Goal: Information Seeking & Learning: Learn about a topic

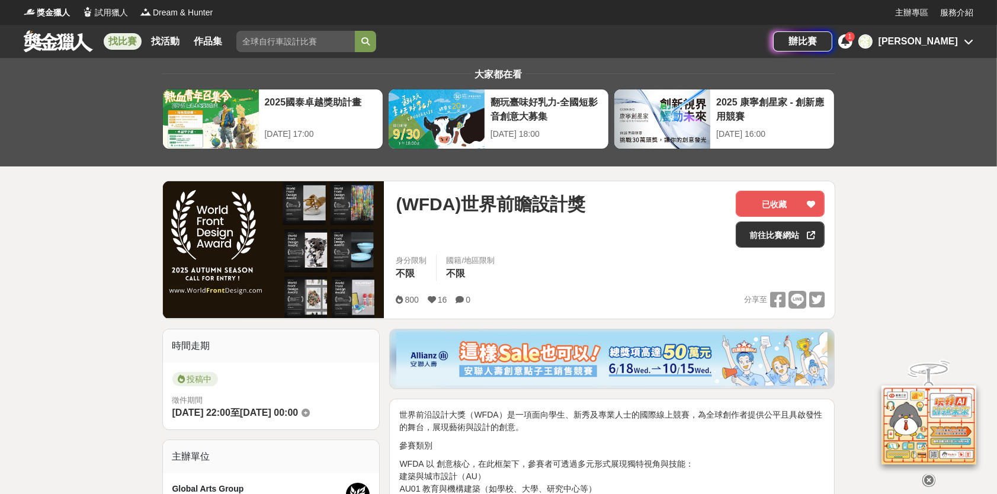
click at [123, 37] on link "找比賽" at bounding box center [123, 41] width 38 height 17
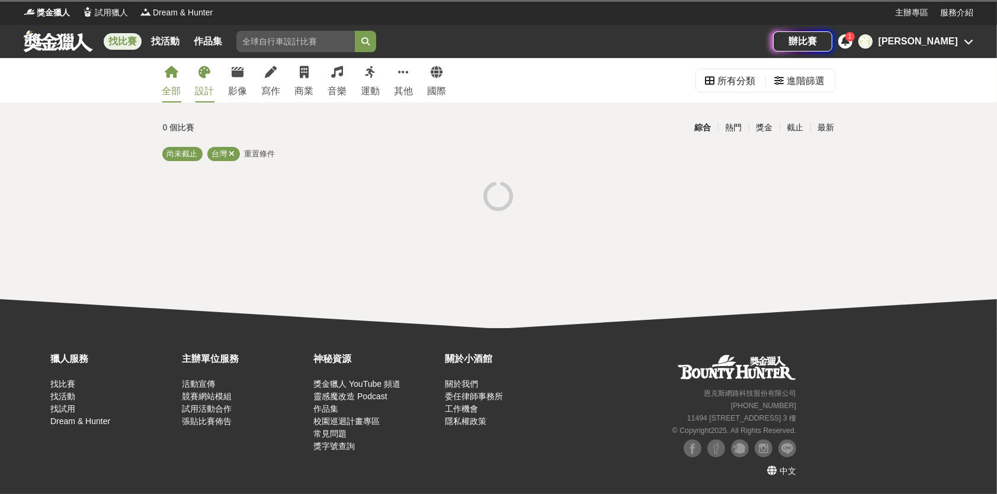
click at [203, 82] on link "設計" at bounding box center [204, 80] width 19 height 44
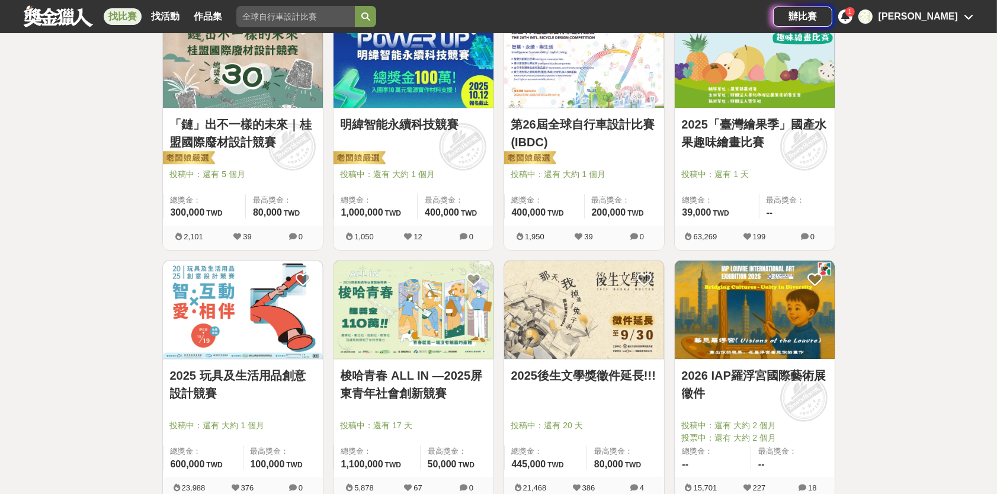
scroll to position [237, 0]
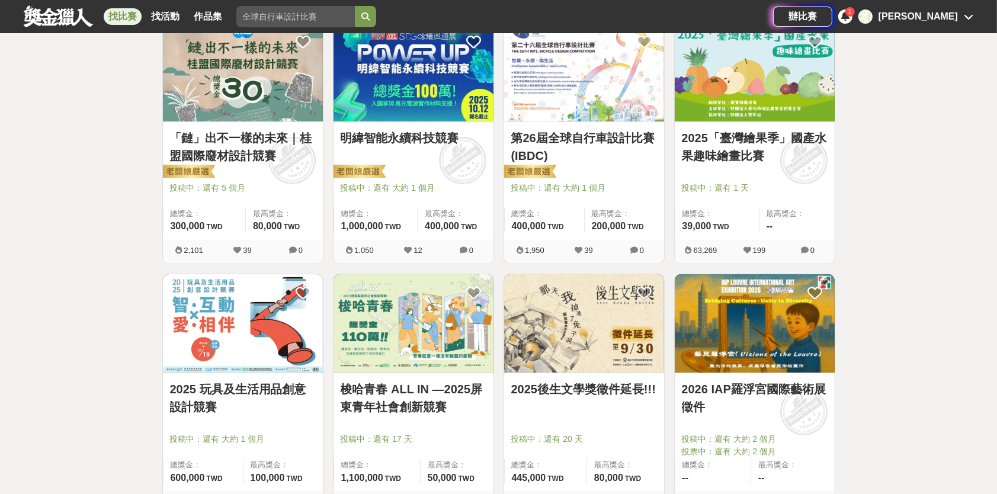
click at [751, 154] on link "2025「臺灣繪果季」國產水果趣味繪畫比賽" at bounding box center [755, 147] width 146 height 36
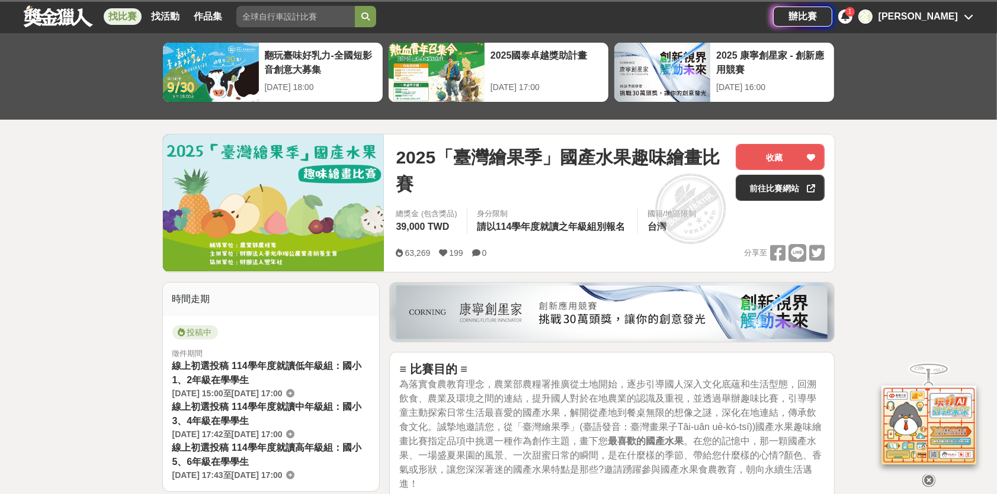
scroll to position [237, 0]
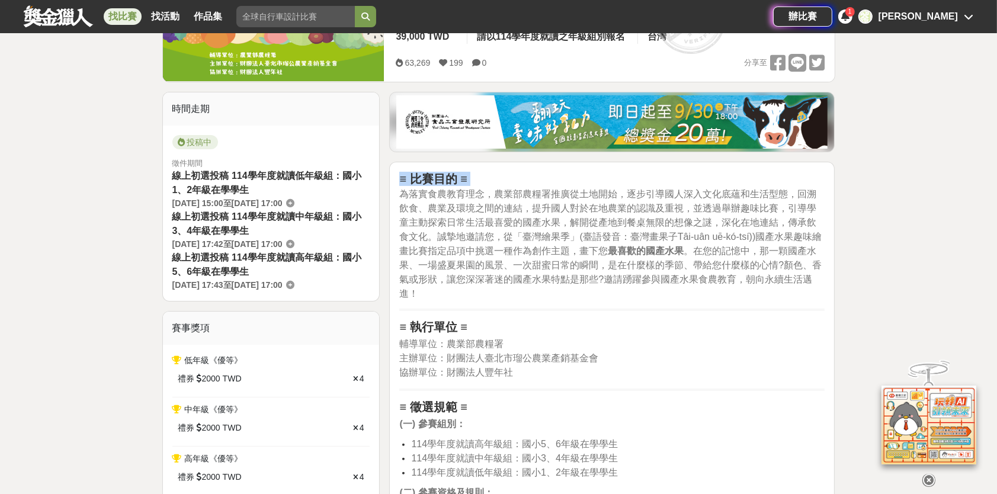
drag, startPoint x: 404, startPoint y: 193, endPoint x: 738, endPoint y: 308, distance: 353.5
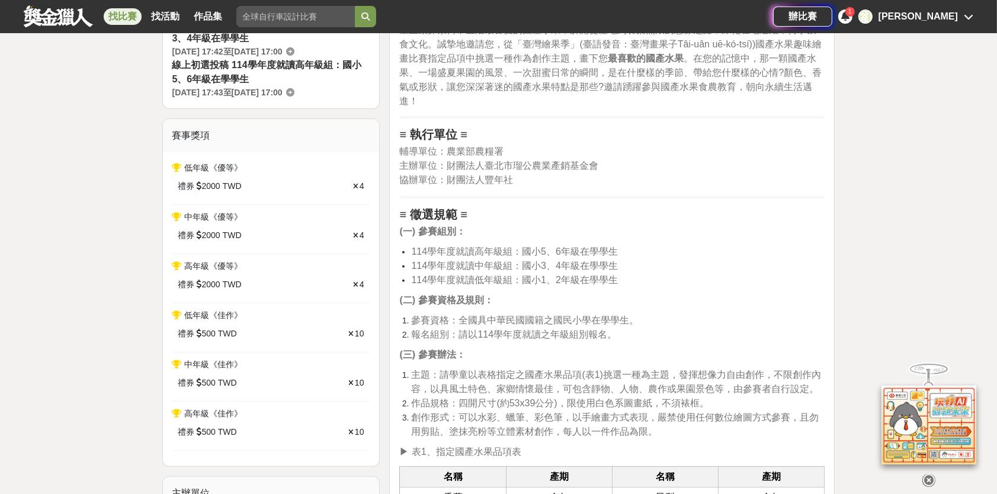
scroll to position [474, 0]
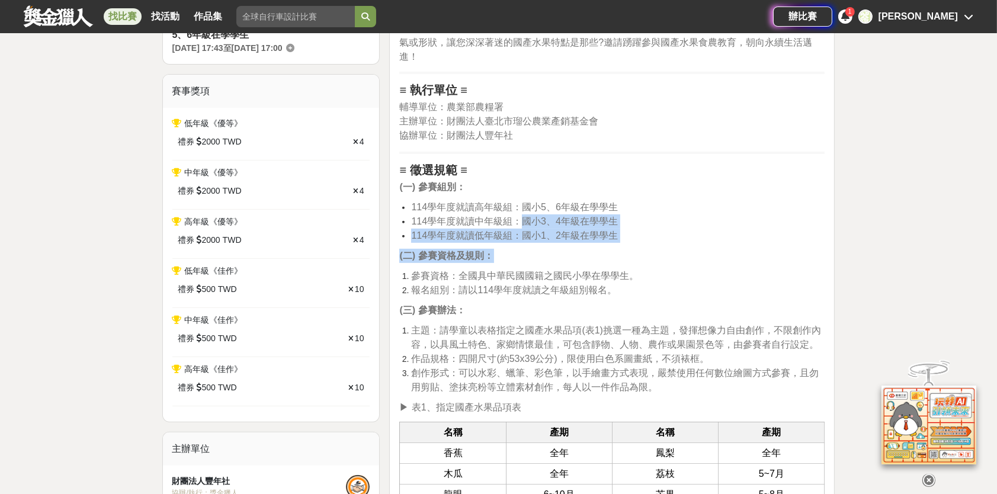
drag, startPoint x: 519, startPoint y: 213, endPoint x: 647, endPoint y: 245, distance: 131.8
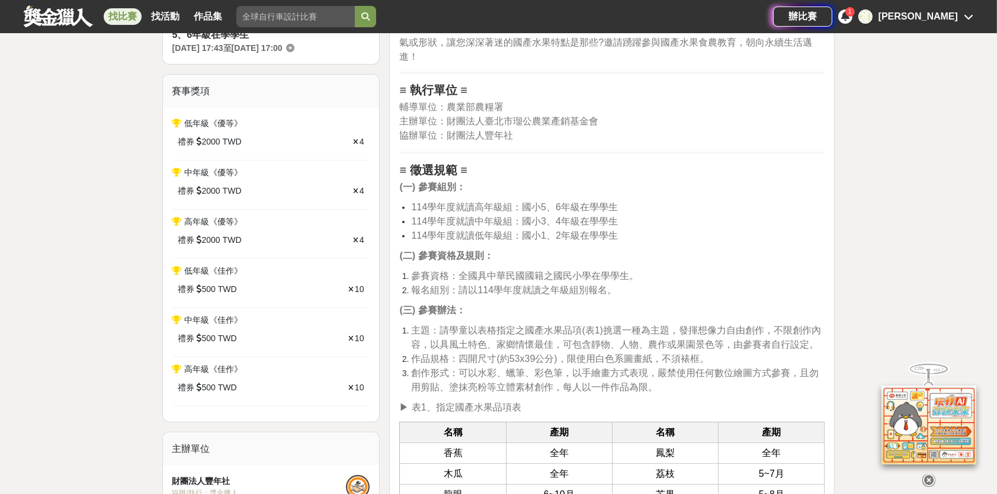
click at [656, 207] on li "114學年度就讀高年級組：國小5、6年級在學學生" at bounding box center [617, 207] width 413 height 14
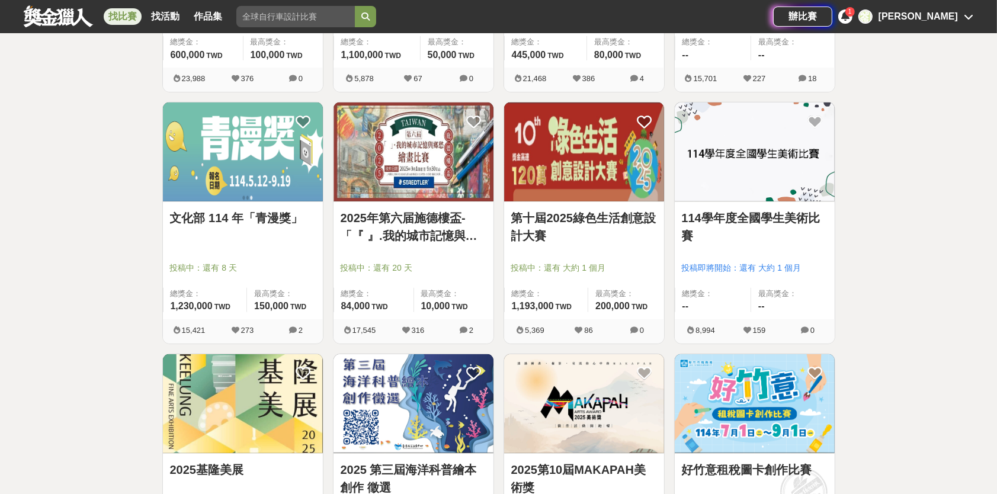
scroll to position [474, 0]
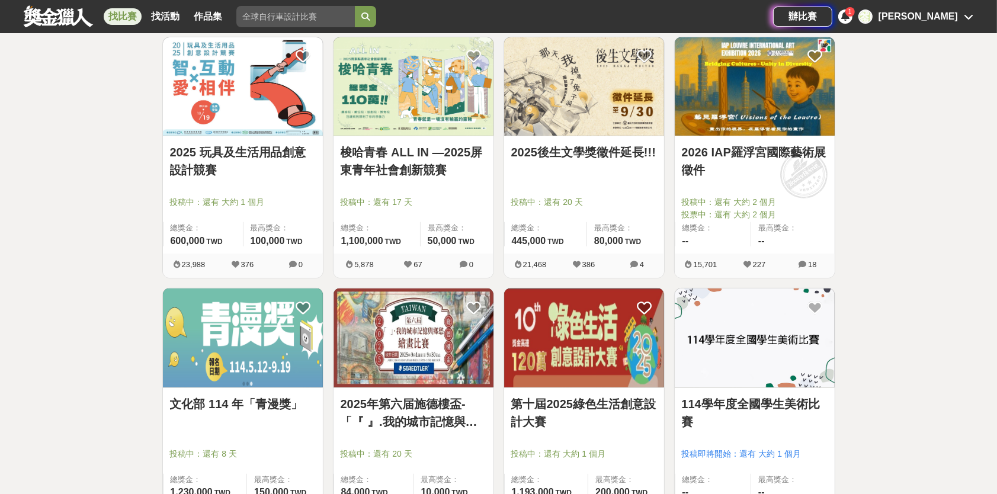
click at [435, 174] on link "梭哈青春 ALL IN —2025屏東青年社會創新競賽" at bounding box center [414, 161] width 146 height 36
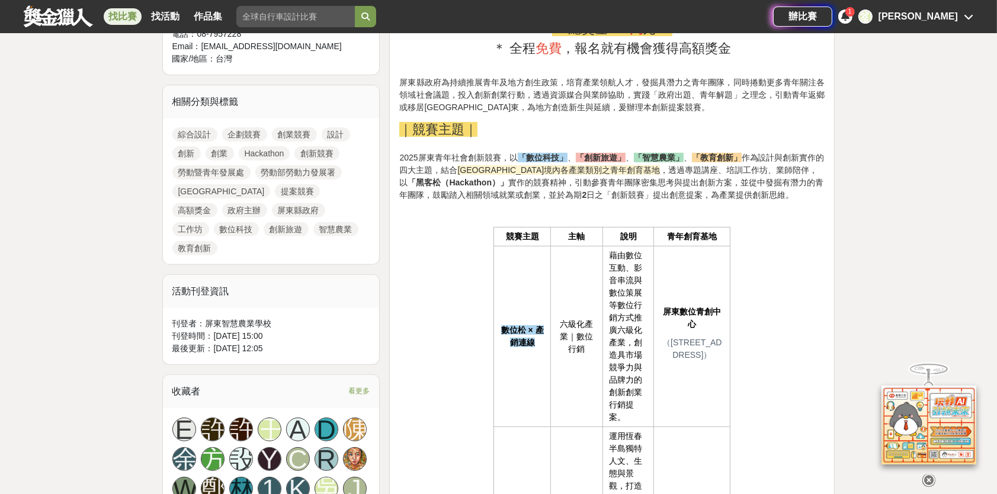
scroll to position [474, 0]
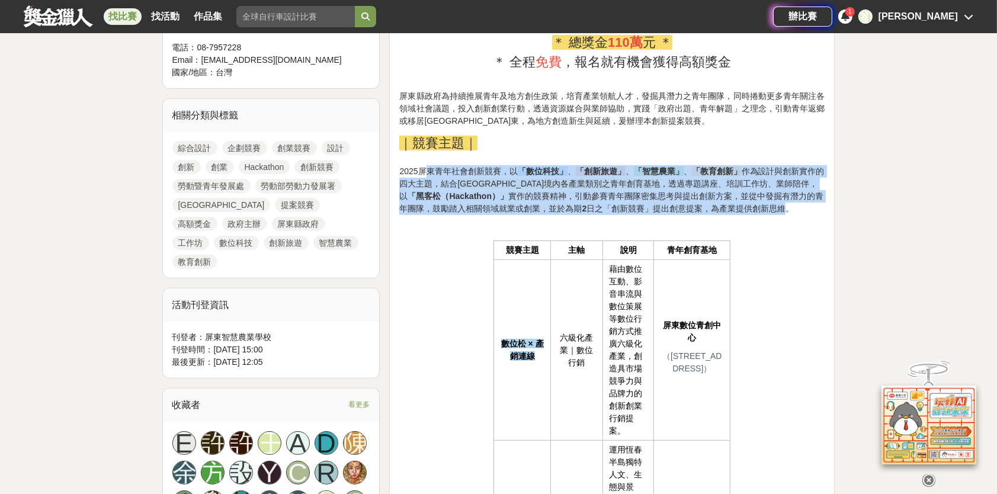
drag, startPoint x: 424, startPoint y: 174, endPoint x: 746, endPoint y: 213, distance: 324.0
click at [746, 213] on p "｜競賽主題｜ 2025屏東青年社會創新競賽，以 「數位科技」 、 「創新旅遊」 、 「智慧農業」 、 「教育創新」 作為設計與創新實作的四大主題，結合 屏東縣…" at bounding box center [611, 174] width 425 height 82
click at [691, 198] on span "，透過專題講座、培訓工作坊、業師陪伴，以 「黑客松（Hackathon）」 實作的競賽精神，引動參賽青年團隊密集思考與提出創新方案，並從中發掘有潛力的青年團隊…" at bounding box center [611, 196] width 424 height 34
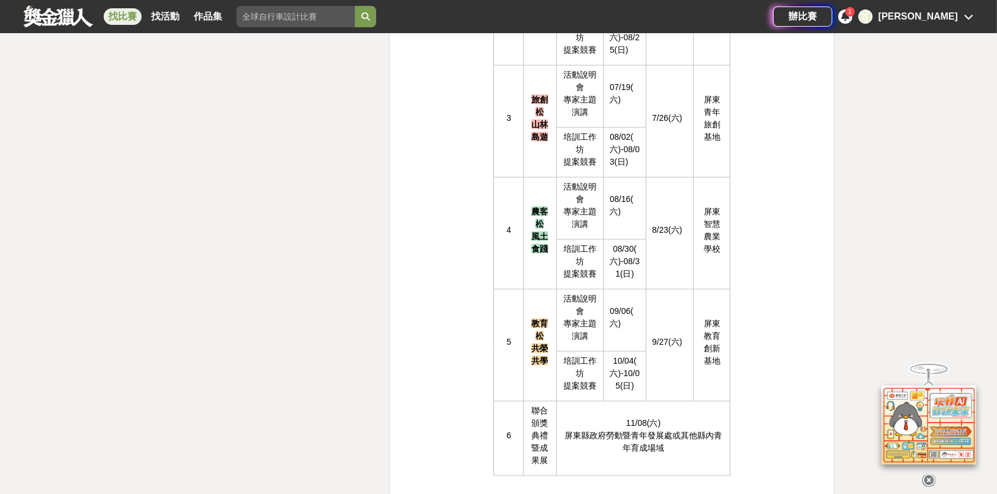
scroll to position [2192, 0]
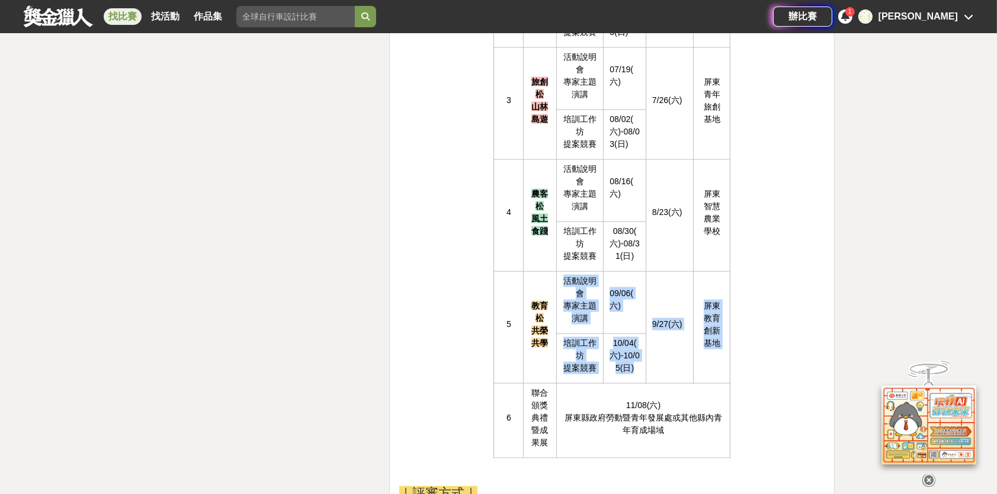
drag, startPoint x: 635, startPoint y: 360, endPoint x: 604, endPoint y: 288, distance: 78.8
click at [602, 289] on tbody "1 聯合 說明會 06/07(六) 屏東縣政府勞動暨青年發展處305教室 2 數位松 產銷連線 活動說明會 專家主題演講 07/05(六) 8/16(六) 屏…" at bounding box center [612, 140] width 236 height 634
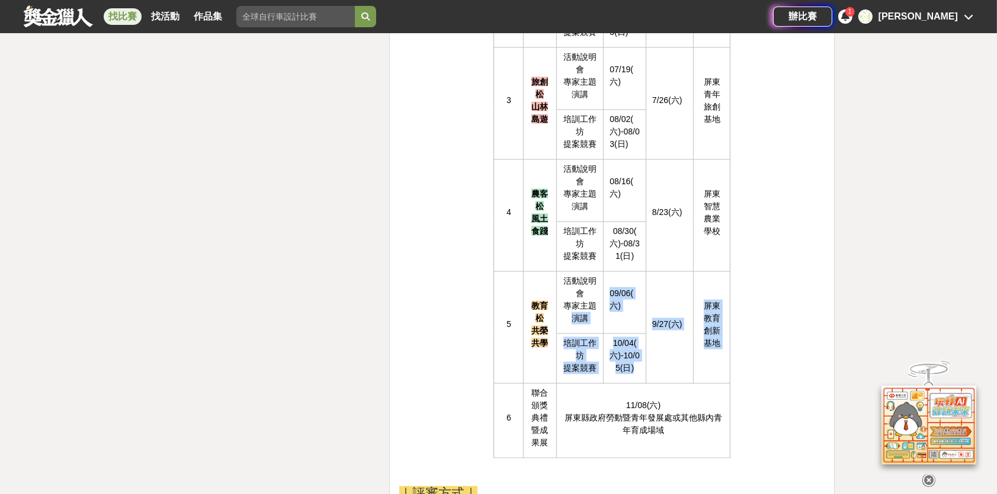
drag, startPoint x: 636, startPoint y: 362, endPoint x: 596, endPoint y: 297, distance: 76.1
click at [596, 297] on tbody "1 聯合 說明會 06/07(六) 屏東縣政府勞動暨青年發展處305教室 2 數位松 產銷連線 活動說明會 專家主題演講 07/05(六) 8/16(六) 屏…" at bounding box center [612, 140] width 236 height 634
click at [700, 291] on td "屏東教育創新基地" at bounding box center [711, 327] width 37 height 112
drag, startPoint x: 637, startPoint y: 366, endPoint x: 613, endPoint y: 342, distance: 34.4
click at [613, 342] on p "10/04(六)-10/05(日)" at bounding box center [625, 355] width 30 height 37
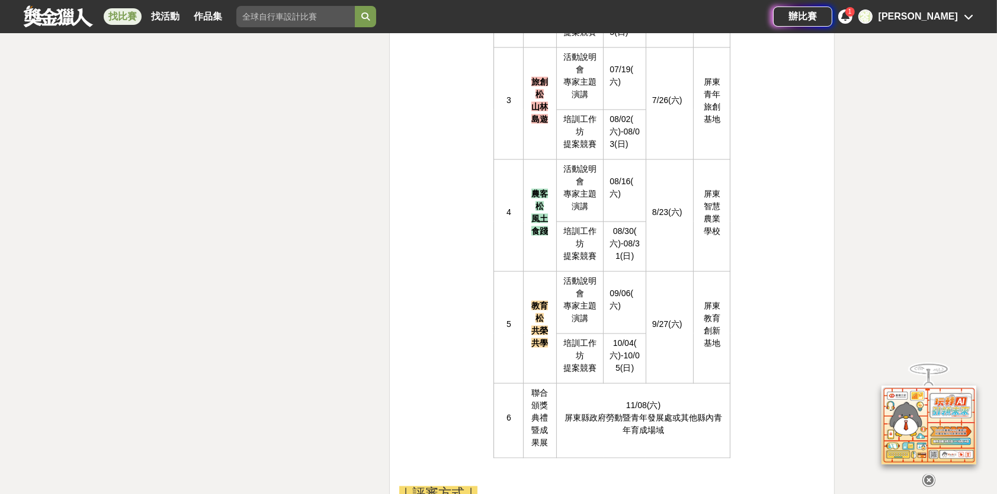
click at [666, 302] on td "9/27(六)" at bounding box center [669, 327] width 47 height 112
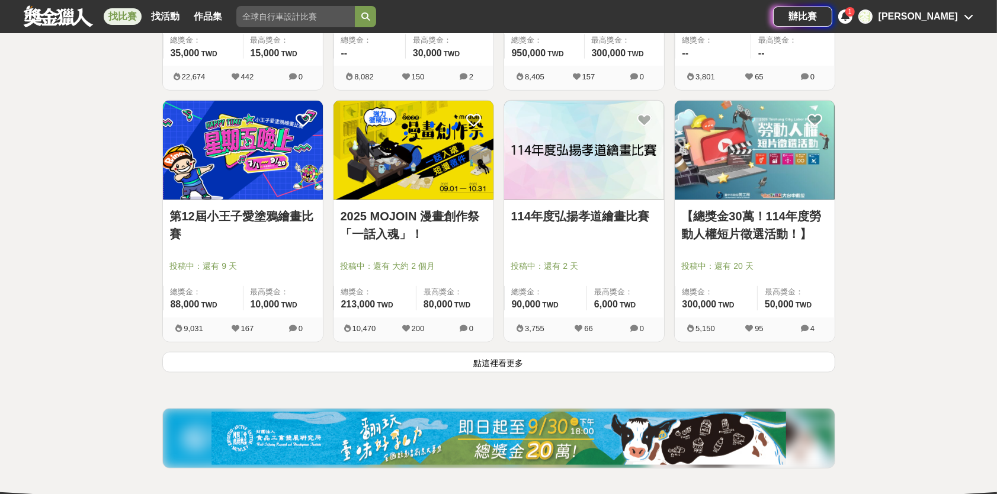
scroll to position [1422, 0]
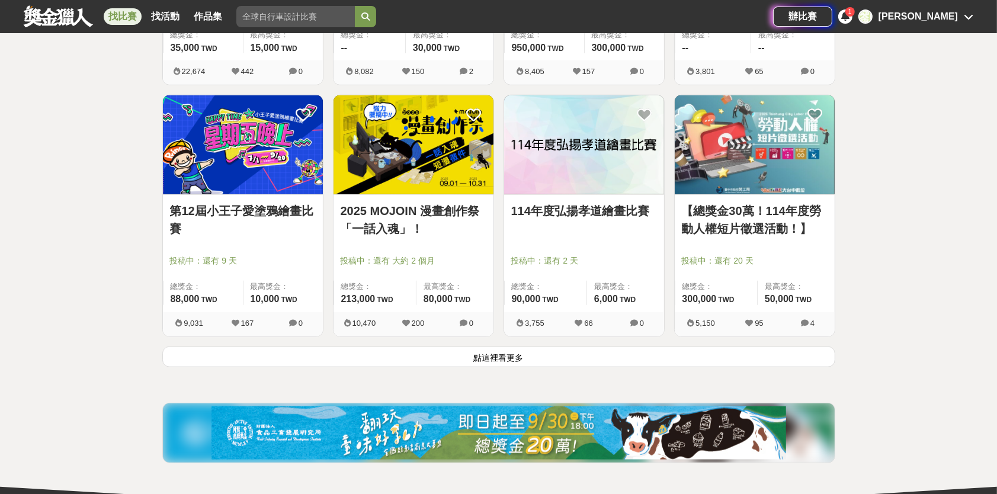
click at [462, 354] on button "點這裡看更多" at bounding box center [498, 357] width 673 height 21
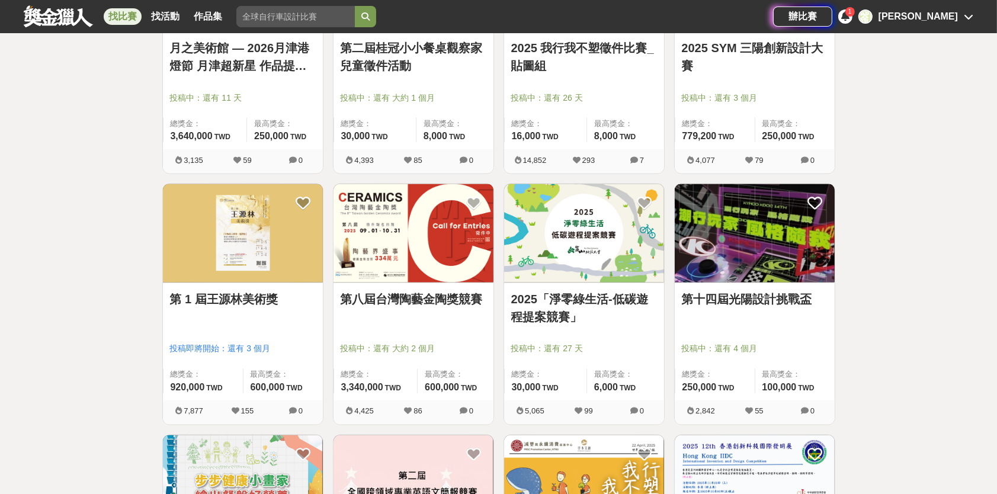
scroll to position [2342, 0]
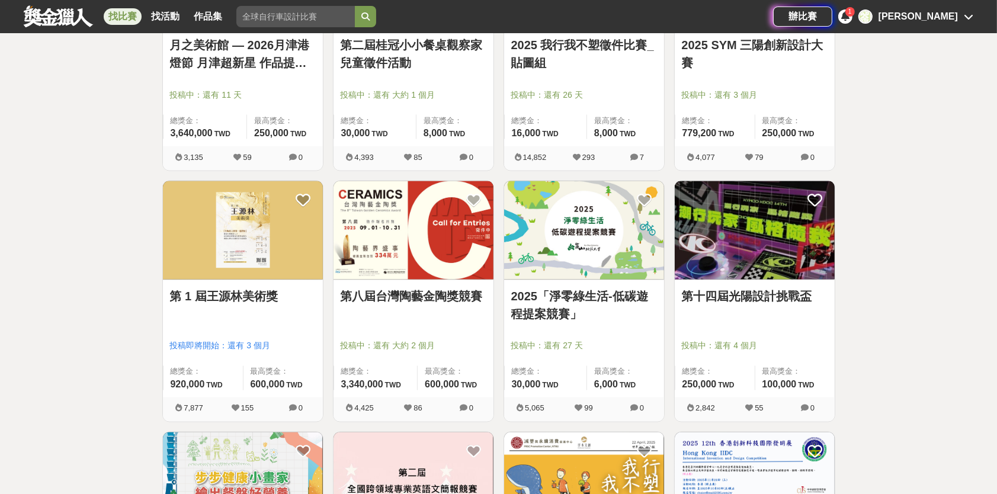
click at [424, 297] on link "第八屆台灣陶藝金陶獎競賽" at bounding box center [414, 296] width 146 height 18
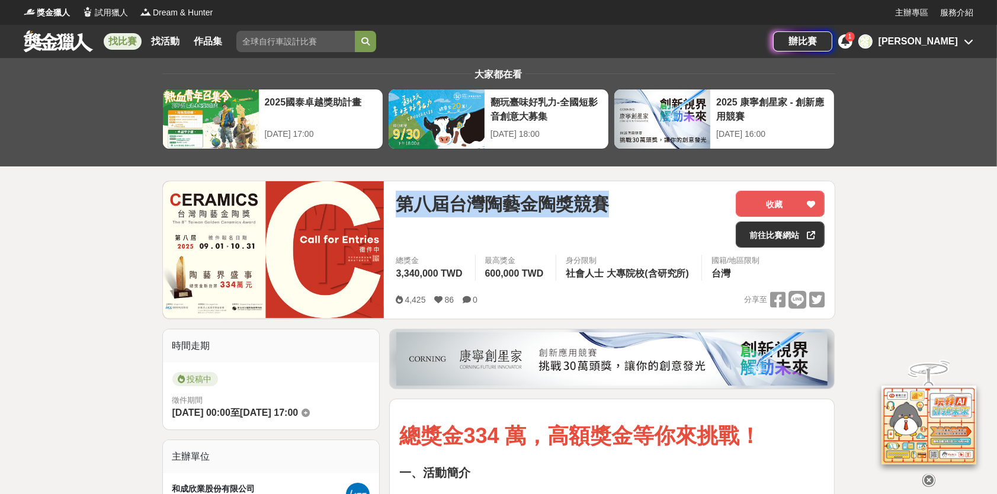
drag, startPoint x: 402, startPoint y: 194, endPoint x: 665, endPoint y: 227, distance: 265.8
click at [665, 227] on div "第八屆台灣陶藝金陶獎競賽" at bounding box center [561, 219] width 331 height 57
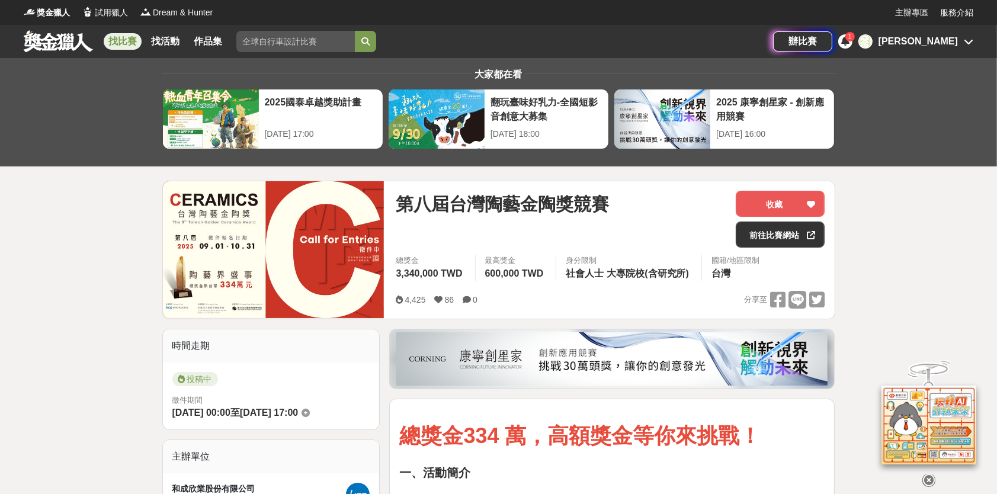
click at [633, 212] on div "第八屆台灣陶藝金陶獎競賽" at bounding box center [561, 204] width 331 height 27
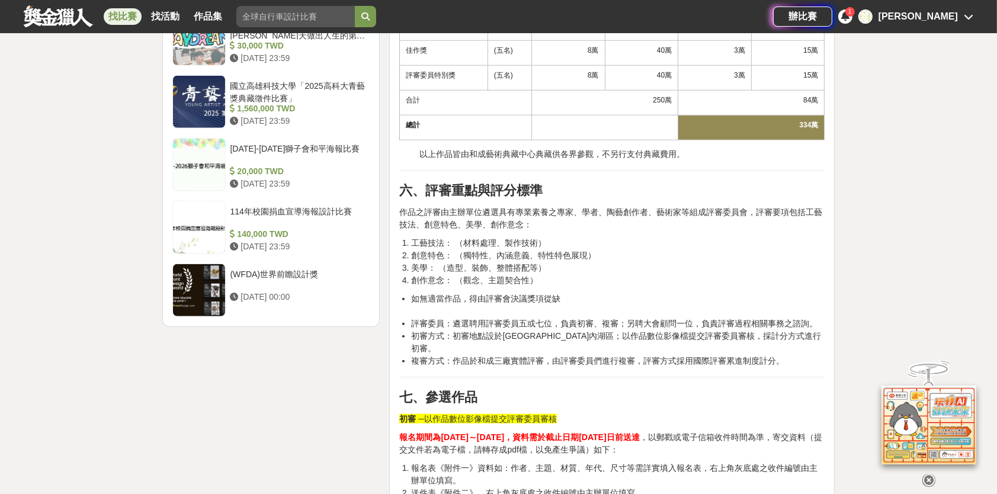
scroll to position [1777, 0]
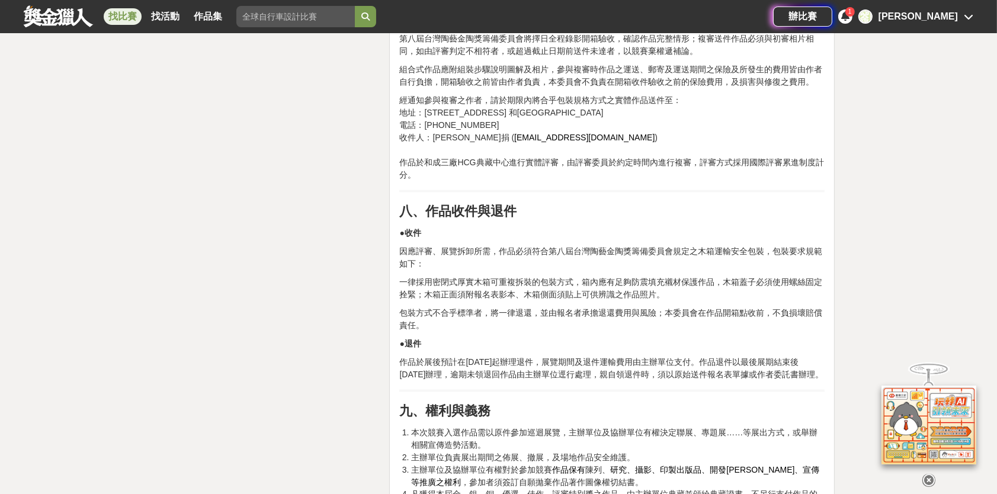
drag, startPoint x: 547, startPoint y: 331, endPoint x: 551, endPoint y: 294, distance: 37.0
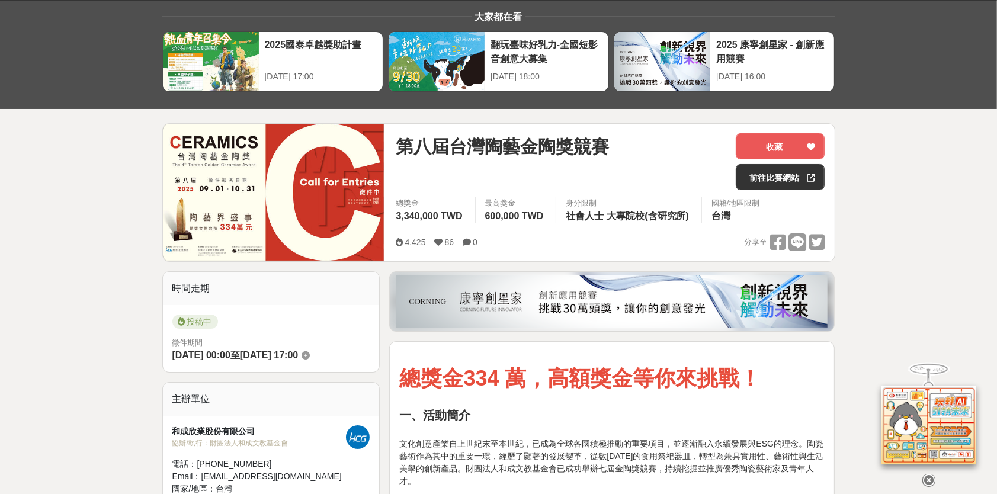
scroll to position [59, 0]
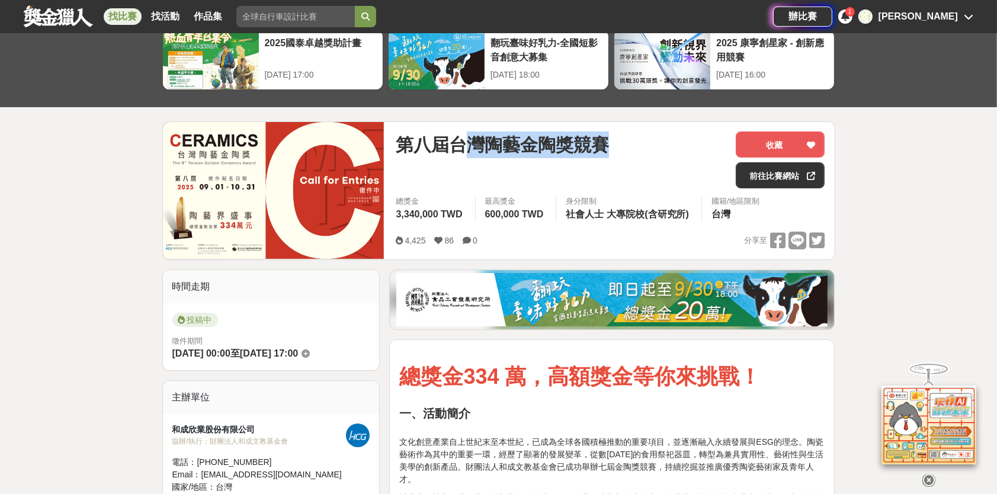
drag, startPoint x: 460, startPoint y: 146, endPoint x: 632, endPoint y: 152, distance: 171.9
click at [632, 152] on div "第八屆台灣陶藝金陶獎競賽" at bounding box center [561, 145] width 331 height 27
copy span "灣陶藝金陶獎競賽"
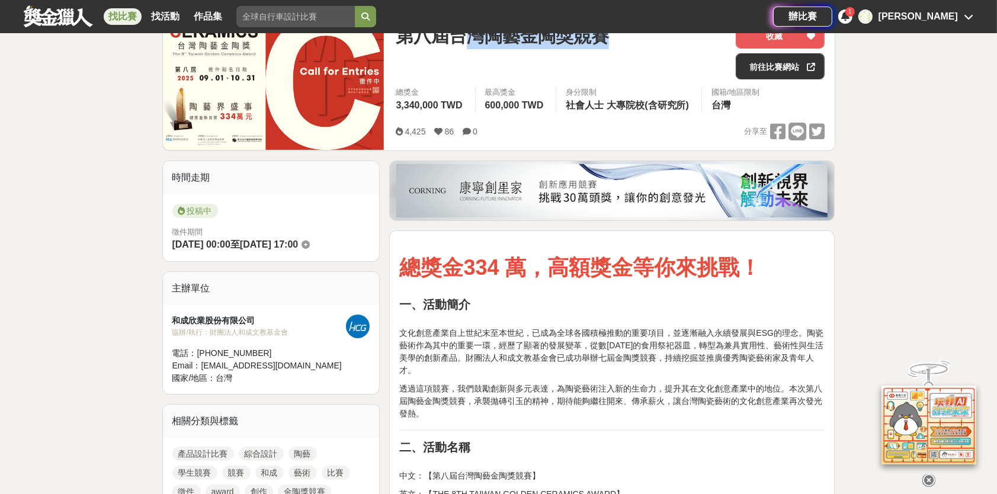
scroll to position [178, 0]
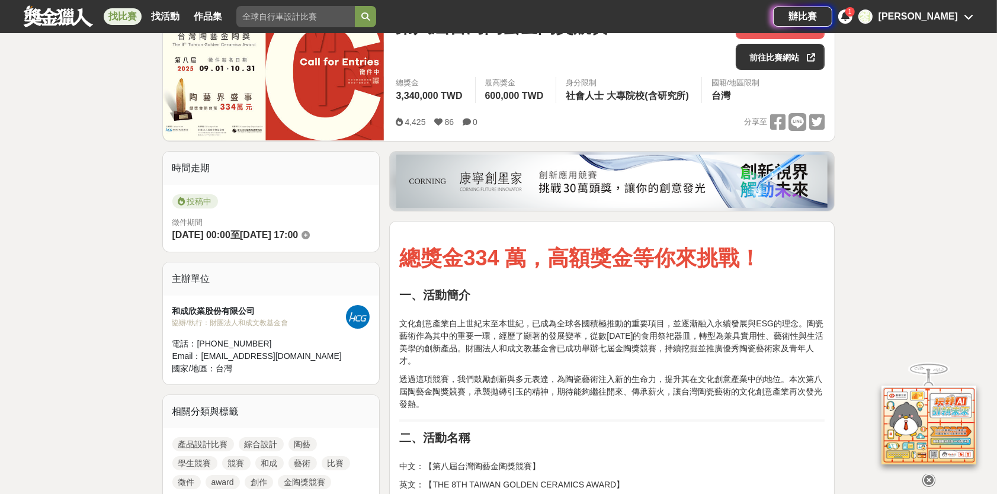
click at [608, 117] on div "4,425 86 0 分享至" at bounding box center [610, 122] width 429 height 18
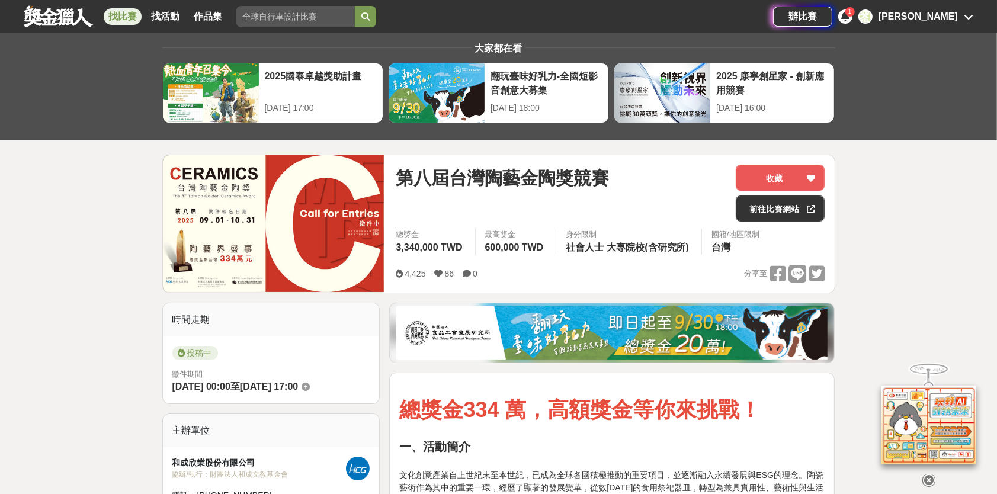
scroll to position [0, 0]
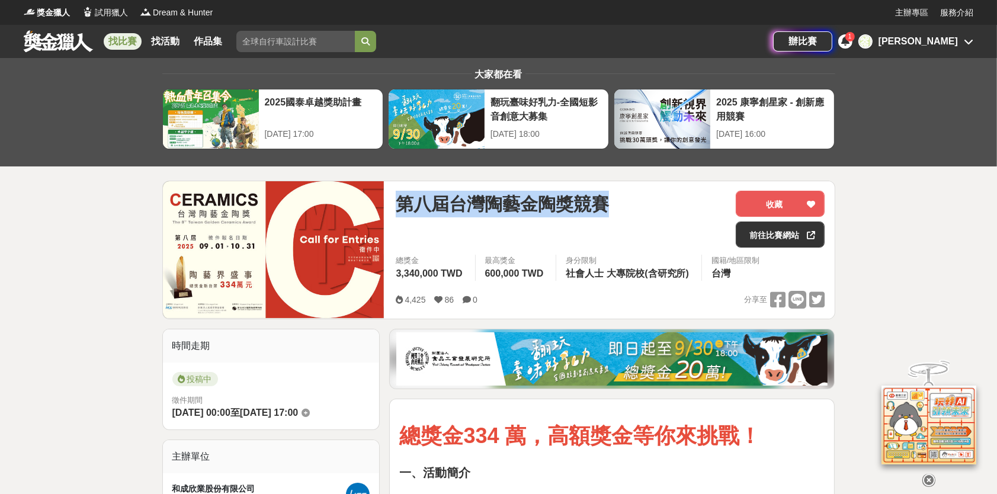
drag, startPoint x: 459, startPoint y: 209, endPoint x: 631, endPoint y: 215, distance: 172.5
click at [616, 216] on div "第八屆台灣陶藝金陶獎競賽" at bounding box center [561, 204] width 331 height 27
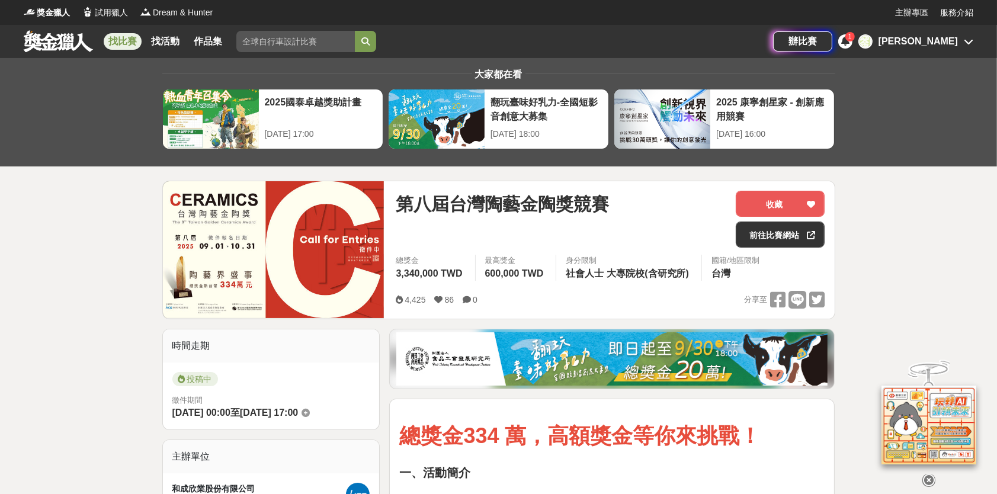
click at [649, 213] on div "第八屆台灣陶藝金陶獎競賽" at bounding box center [561, 204] width 331 height 27
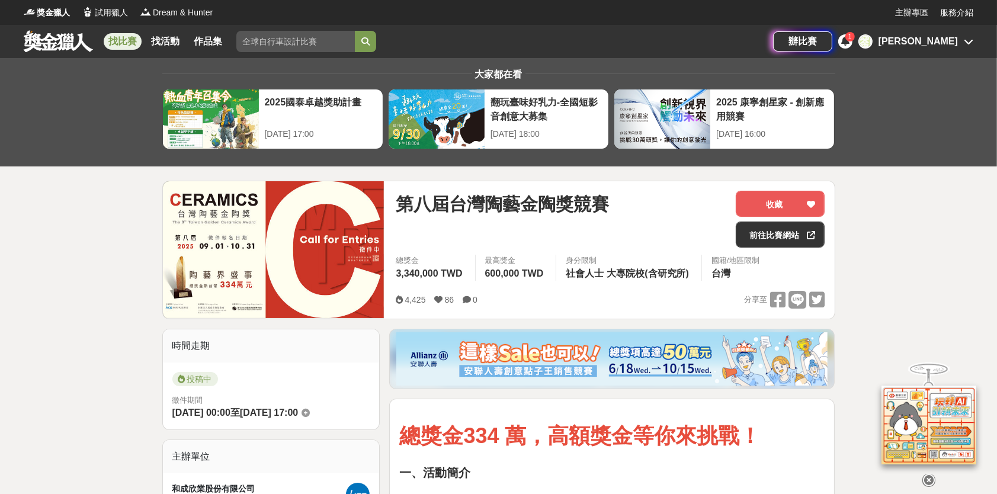
click at [754, 316] on div "第八屆台灣陶藝金陶獎競賽 收藏 前往比賽網站 總獎金 3,340,000 TWD 最高獎金 600,000 TWD 身分限制 社會人士 大專院校(含研究所) …" at bounding box center [610, 249] width 448 height 137
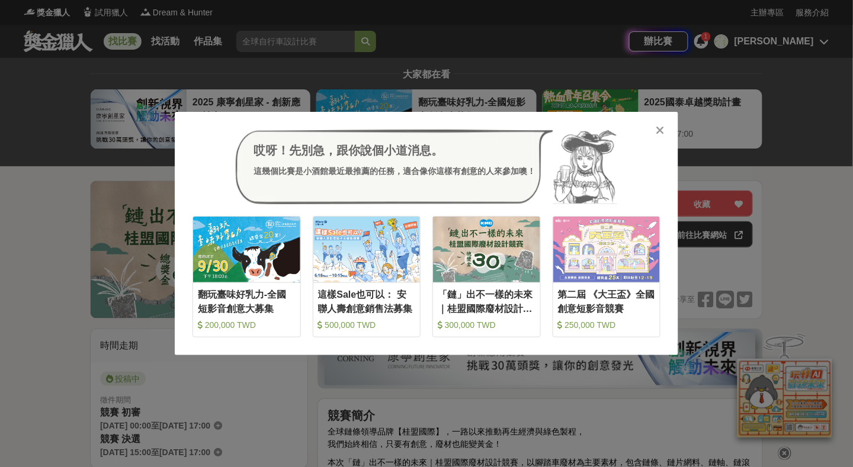
click at [81, 270] on div "哎呀！先別急，跟你說個小道消息。 這幾個比賽是小酒館最近最推薦的任務，適合像你這樣有創意的人來參加噢！ 收藏 翻玩臺味好乳力-全國短影音創意大募集 200,0…" at bounding box center [426, 233] width 853 height 467
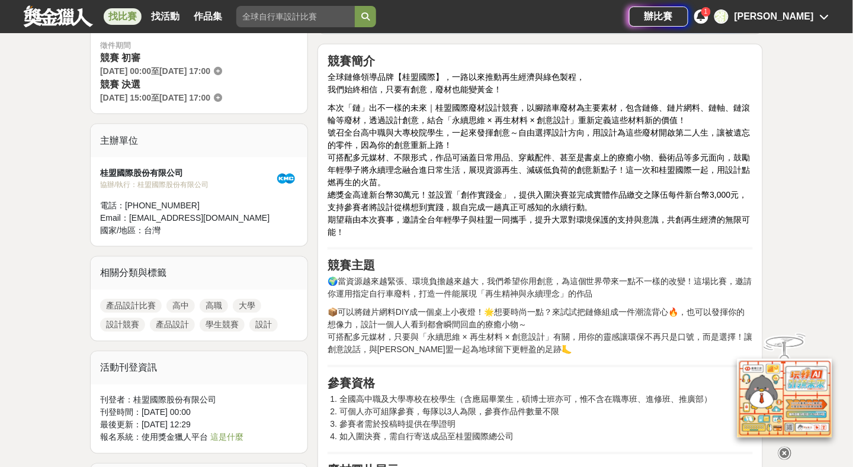
scroll to position [355, 0]
drag, startPoint x: 379, startPoint y: 110, endPoint x: 593, endPoint y: 128, distance: 214.6
click at [559, 119] on span "本次「鏈」出不一樣的未來｜桂盟國際廢材設計競賽，以腳踏車廢材為主要素材，包含鏈條、鏈片網料、鏈軸、鏈滾輪等廢材，透過設計創意，結合「永續思維 × 再生材料 ×…" at bounding box center [539, 113] width 423 height 22
click at [617, 127] on span "號召全台高中職與大專校院學生，一起來發揮創意～自由選擇設計方向，用設計為這些廢材開啟第二人生，讓被遺忘的零件，因為你的創意重新上路！" at bounding box center [539, 138] width 423 height 22
drag, startPoint x: 543, startPoint y: 107, endPoint x: 655, endPoint y: 107, distance: 112.0
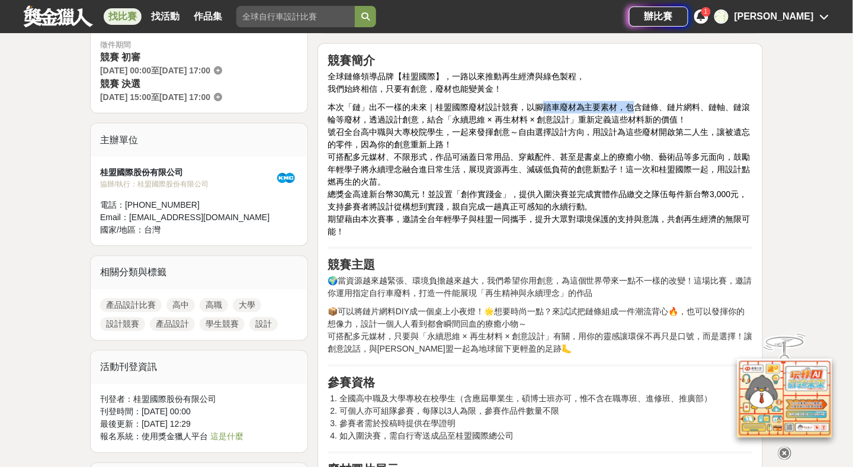
click at [640, 111] on span "本次「鏈」出不一樣的未來｜桂盟國際廢材設計競賽，以腳踏車廢材為主要素材，包含鏈條、鏈片網料、鏈軸、鏈滾輪等廢材，透過設計創意，結合「永續思維 × 再生材料 ×…" at bounding box center [539, 113] width 423 height 22
click at [693, 91] on p "全球鏈條領導品牌【桂盟國際】，一路以來推動再生經濟與綠色製程， 我們始終相信，只要有創意，廢材也能變黃金！" at bounding box center [540, 82] width 425 height 25
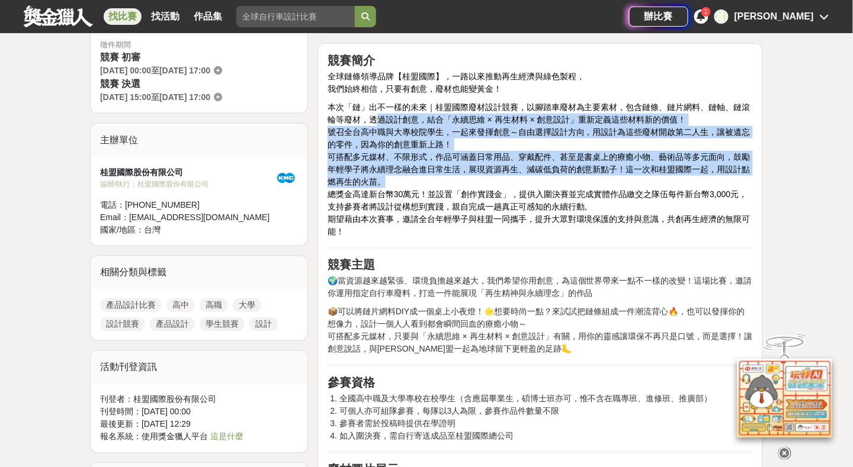
drag, startPoint x: 430, startPoint y: 119, endPoint x: 701, endPoint y: 179, distance: 278.0
click at [704, 181] on p "本次「鏈」出不一樣的未來｜桂盟國際廢材設計競賽，以腳踏車廢材為主要素材，包含鏈條、鏈片網料、鏈軸、鏈滾輪等廢材，透過設計創意，結合「永續思維 × 再生材料 ×…" at bounding box center [540, 169] width 425 height 137
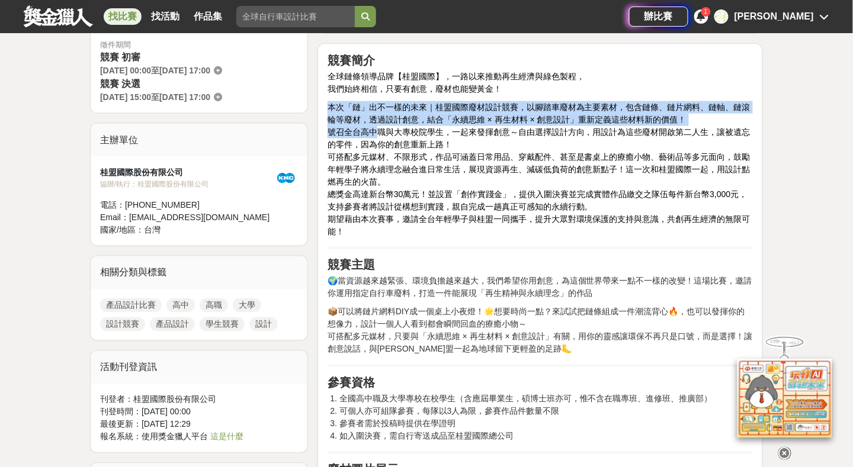
drag, startPoint x: 374, startPoint y: 131, endPoint x: 632, endPoint y: 236, distance: 279.0
click at [553, 158] on span "可搭配多元媒材、不限形式，作品可涵蓋日常用品、穿戴配件、甚至是書桌上的療癒小物、藝術品等多元面向，鼓勵年輕學子將永續理念融合進日常生活，展現資源再生、減碳低負…" at bounding box center [539, 169] width 423 height 34
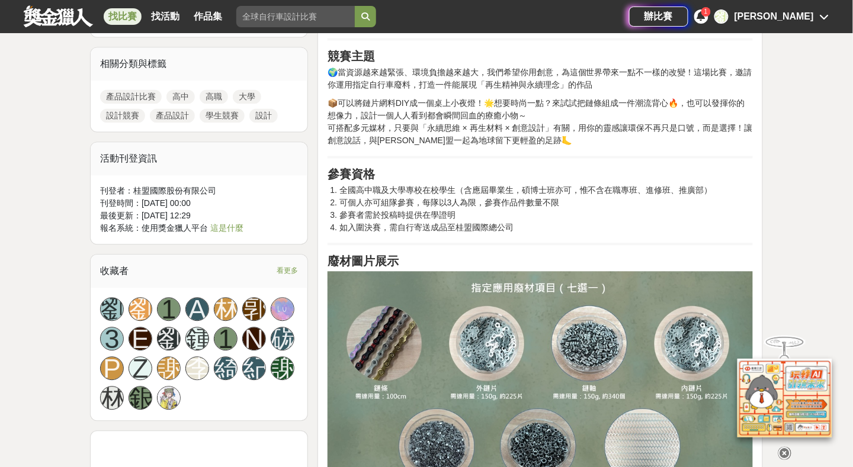
scroll to position [592, 0]
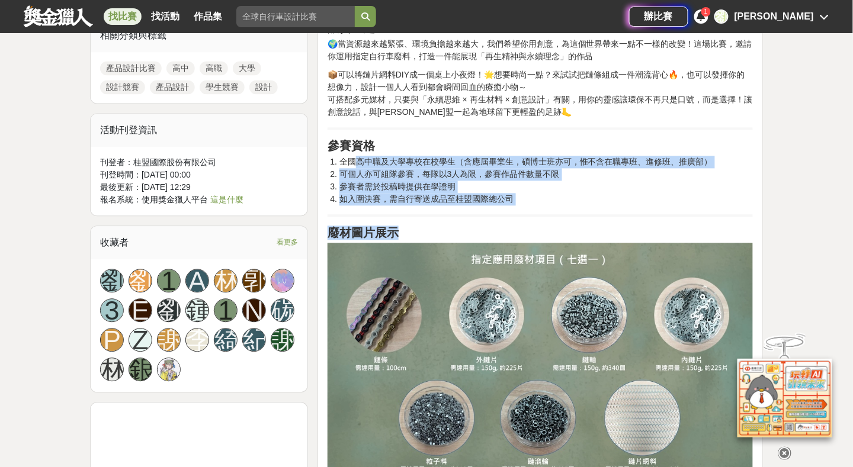
drag, startPoint x: 358, startPoint y: 158, endPoint x: 649, endPoint y: 211, distance: 295.7
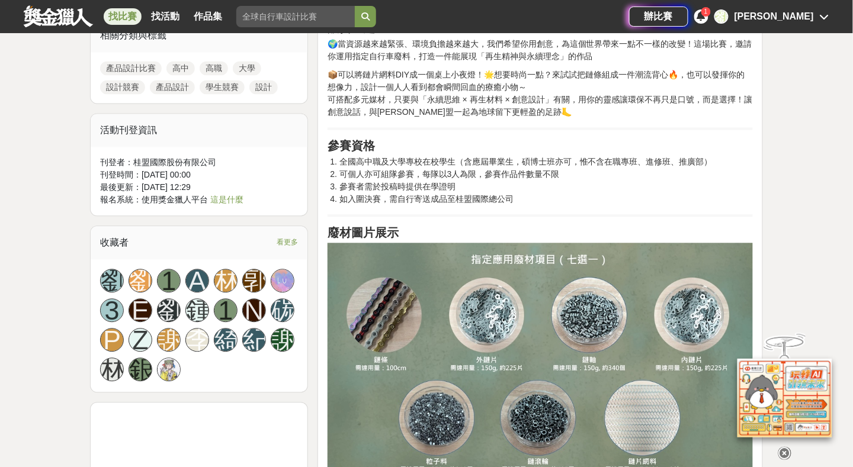
click at [575, 140] on h2 "參賽資格" at bounding box center [540, 146] width 425 height 14
drag, startPoint x: 531, startPoint y: 201, endPoint x: 406, endPoint y: 182, distance: 127.1
click at [406, 185] on ol "全國高中職及大學專校在校學生（含應屆畢業生，碩博士班亦可，惟不含在職專班、進修班、推廣部） 可個人亦可組隊參賽，每隊以3人為限，參賽作品件數量不限 參賽者需於…" at bounding box center [540, 181] width 425 height 50
click at [463, 142] on h2 "參賽資格" at bounding box center [540, 146] width 425 height 14
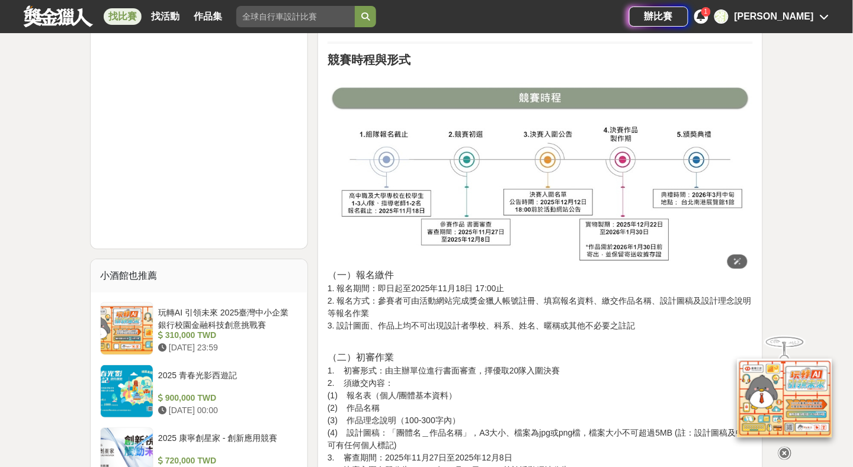
scroll to position [1066, 0]
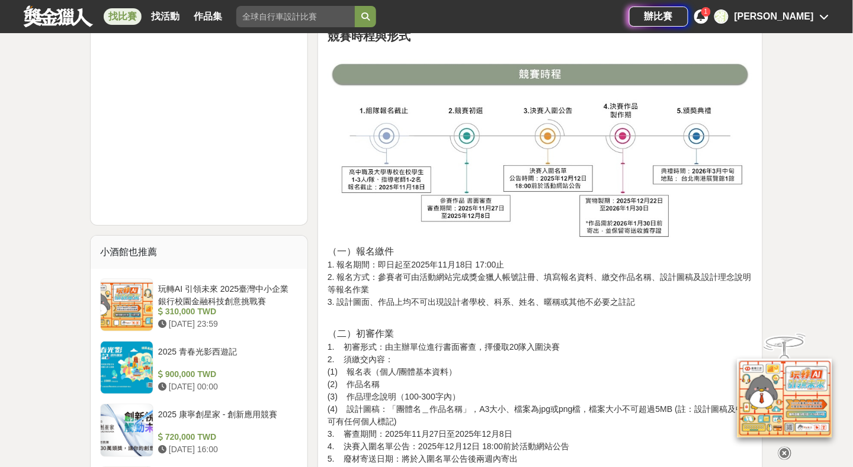
drag, startPoint x: 400, startPoint y: 277, endPoint x: 602, endPoint y: 283, distance: 202.1
click at [606, 284] on p "（一）報名繳件 1. 報名期間：即日起至2025年11月18日 17:00止 2. 報名方式：參賽者可由活動網站完成獎金獵人帳號註冊、填寫報名資料、繳交作品名…" at bounding box center [540, 177] width 425 height 262
click at [517, 281] on p "（一）報名繳件 1. 報名期間：即日起至2025年11月18日 17:00止 2. 報名方式：參賽者可由活動網站完成獎金獵人帳號註冊、填寫報名資料、繳交作品名…" at bounding box center [540, 177] width 425 height 262
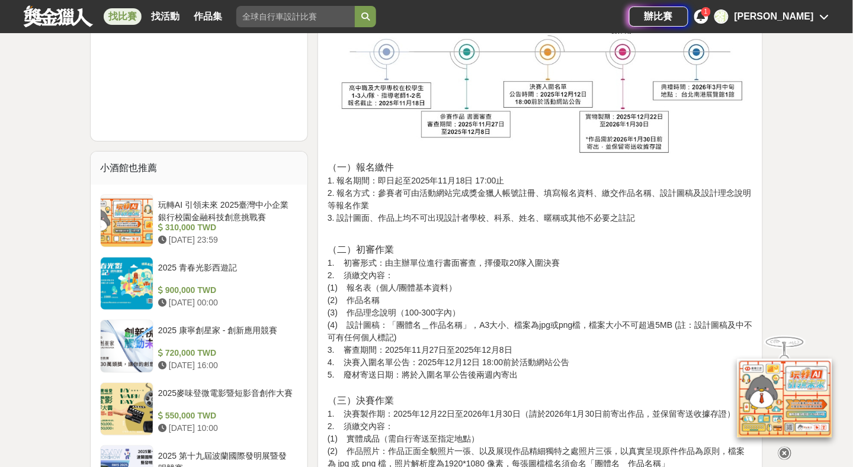
scroll to position [1185, 0]
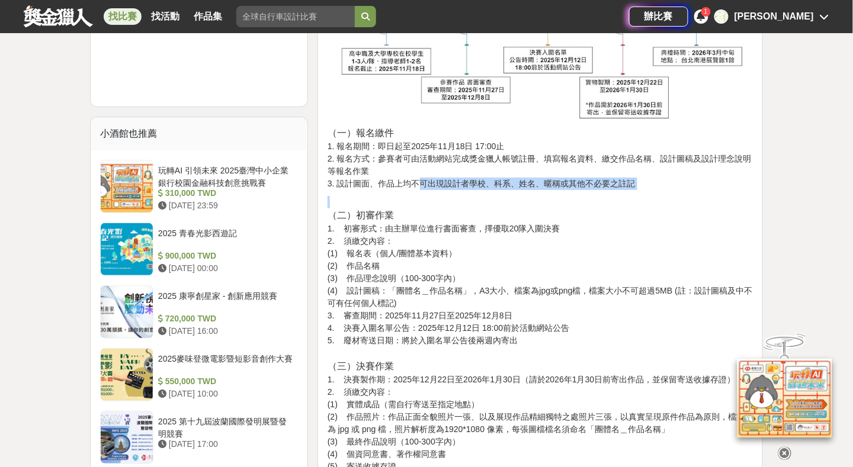
drag, startPoint x: 358, startPoint y: 183, endPoint x: 680, endPoint y: 182, distance: 322.3
click at [679, 180] on p "（一）報名繳件 1. 報名期間：即日起至2025年11月18日 17:00止 2. 報名方式：參賽者可由活動網站完成獎金獵人帳號註冊、填寫報名資料、繳交作品名…" at bounding box center [540, 59] width 425 height 262
drag, startPoint x: 350, startPoint y: 211, endPoint x: 618, endPoint y: 227, distance: 268.8
click at [618, 227] on p "（二）初審作業 1. 初審形式：由主辦單位進行書面審查，擇優取20隊入圍決賽 2. 須繳交內容： (1) 報名表（個人/團體基本資料） (2) 作品名稱 (3…" at bounding box center [540, 428] width 425 height 464
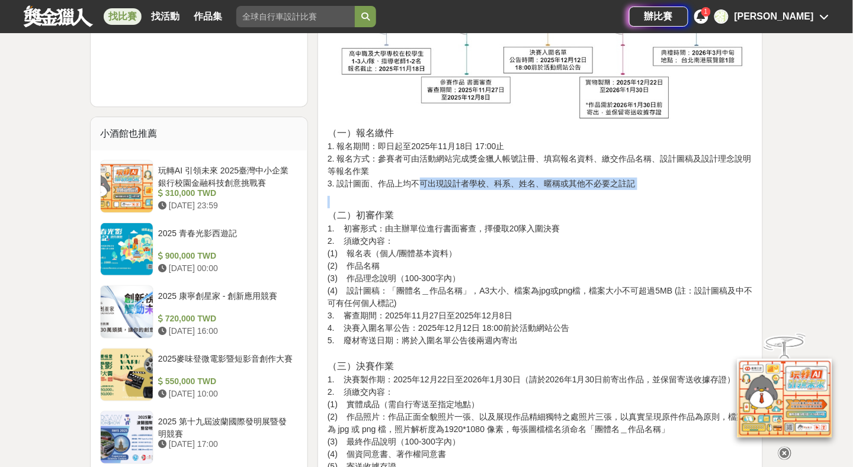
click at [614, 222] on p "（二）初審作業 1. 初審形式：由主辦單位進行書面審查，擇優取20隊入圍決賽 2. 須繳交內容： (1) 報名表（個人/團體基本資料） (2) 作品名稱 (3…" at bounding box center [540, 428] width 425 height 464
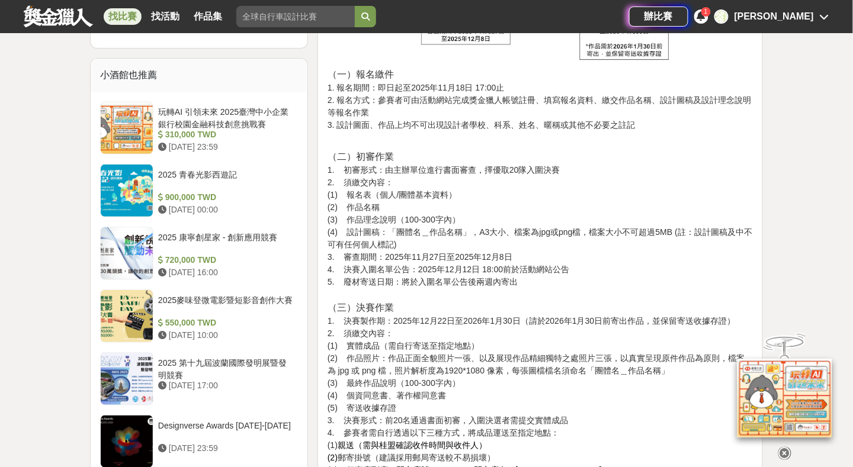
scroll to position [1244, 0]
drag, startPoint x: 396, startPoint y: 197, endPoint x: 546, endPoint y: 218, distance: 151.4
click at [531, 226] on p "（二）初審作業 1. 初審形式：由主辦單位進行書面審查，擇優取20隊入圍決賽 2. 須繳交內容： (1) 報名表（個人/團體基本資料） (2) 作品名稱 (3…" at bounding box center [540, 369] width 425 height 464
click at [570, 201] on p "（二）初審作業 1. 初審形式：由主辦單位進行書面審查，擇優取20隊入圍決賽 2. 須繳交內容： (1) 報名表（個人/團體基本資料） (2) 作品名稱 (3…" at bounding box center [540, 369] width 425 height 464
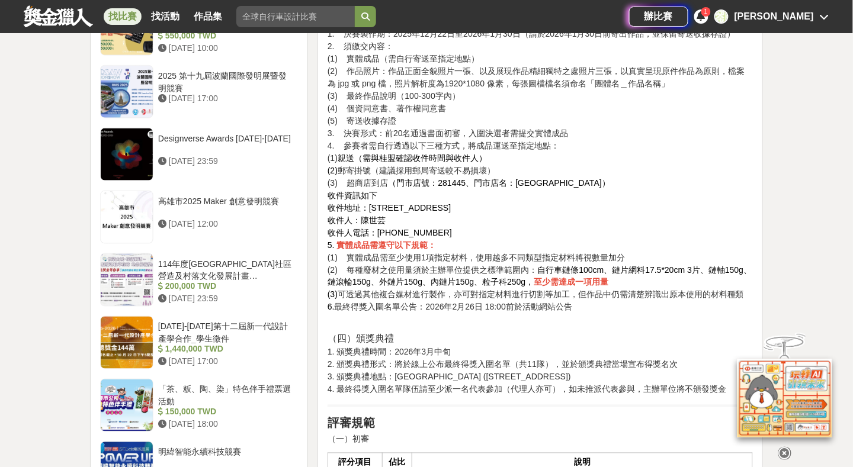
scroll to position [1540, 0]
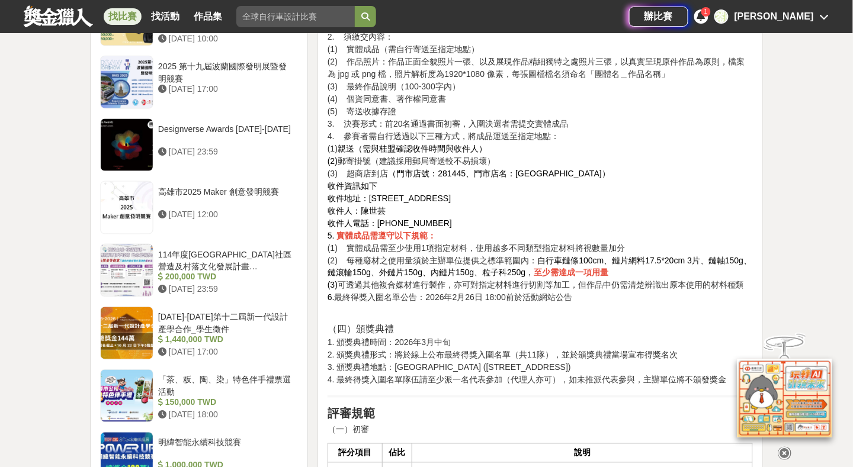
drag, startPoint x: 392, startPoint y: 250, endPoint x: 662, endPoint y: 231, distance: 270.8
click at [663, 248] on p "（二）初審作業 1. 初審形式：由主辦單位進行書面審查，擇優取20隊入圍決賽 2. 須繳交內容： (1) 報名表（個人/團體基本資料） (2) 作品名稱 (3…" at bounding box center [540, 73] width 425 height 464
click at [674, 203] on p "（二）初審作業 1. 初審形式：由主辦單位進行書面審查，擇優取20隊入圍決賽 2. 須繳交內容： (1) 報名表（個人/團體基本資料） (2) 作品名稱 (3…" at bounding box center [540, 73] width 425 height 464
drag, startPoint x: 448, startPoint y: 259, endPoint x: 741, endPoint y: 259, distance: 292.6
click at [741, 259] on p "（二）初審作業 1. 初審形式：由主辦單位進行書面審查，擇優取20隊入圍決賽 2. 須繳交內容： (1) 報名表（個人/團體基本資料） (2) 作品名稱 (3…" at bounding box center [540, 73] width 425 height 464
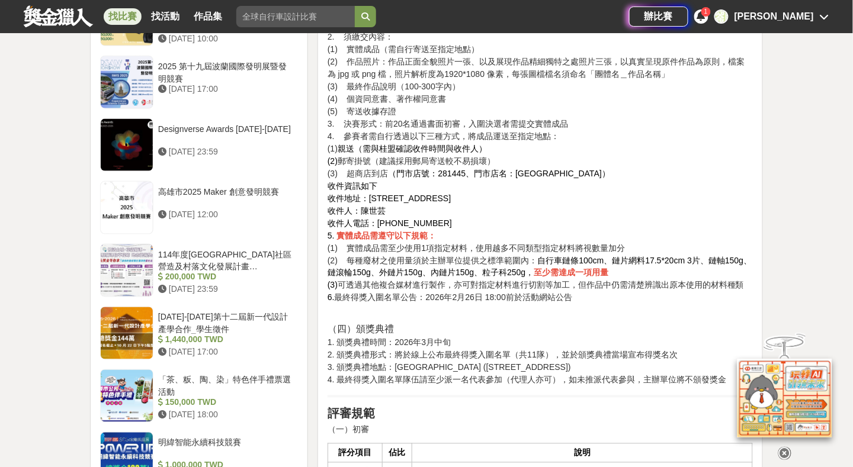
click at [709, 204] on p "（二）初審作業 1. 初審形式：由主辦單位進行書面審查，擇優取20隊入圍決賽 2. 須繳交內容： (1) 報名表（個人/團體基本資料） (2) 作品名稱 (3…" at bounding box center [540, 73] width 425 height 464
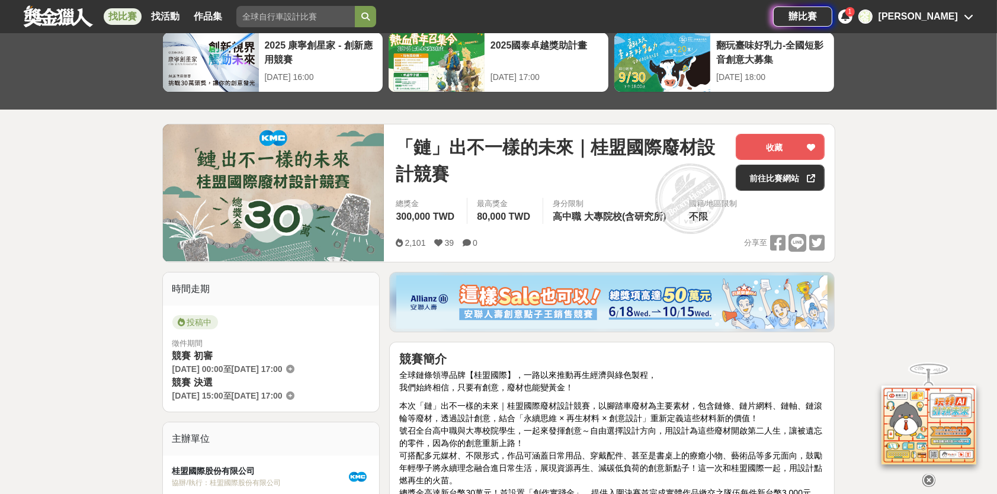
scroll to position [0, 0]
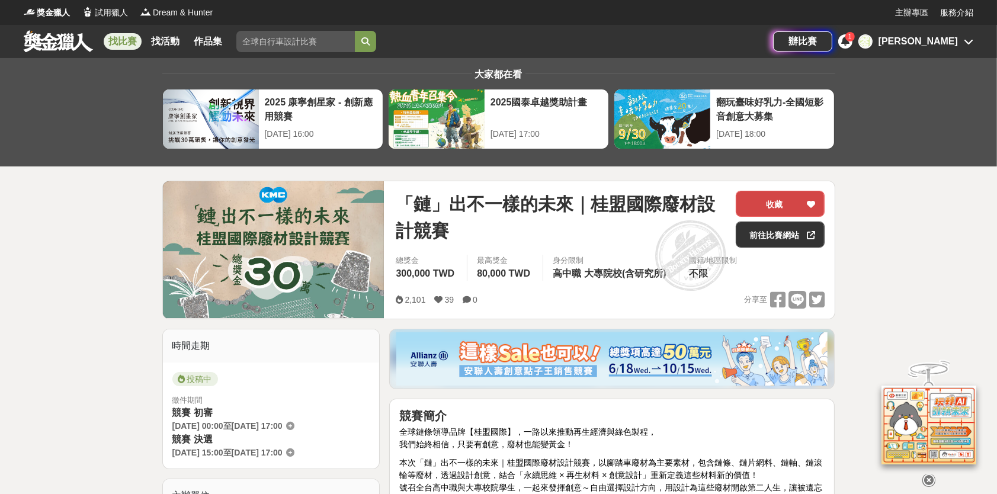
click at [773, 203] on button "收藏" at bounding box center [780, 204] width 89 height 26
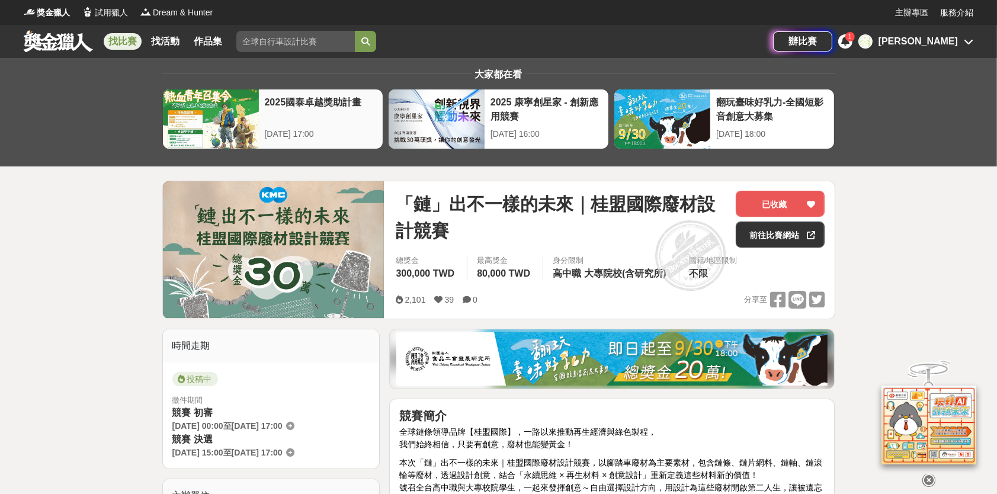
click at [331, 118] on div "2025國泰卓越獎助計畫" at bounding box center [321, 108] width 112 height 27
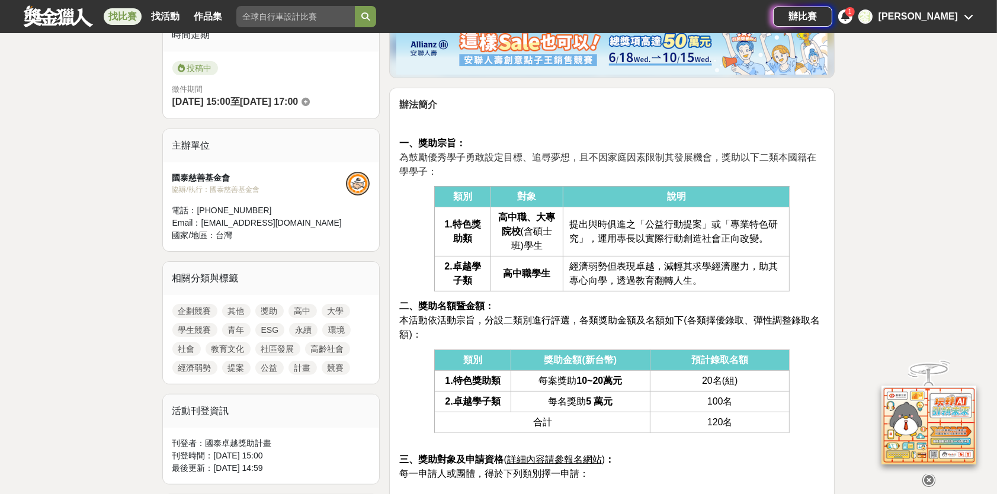
scroll to position [355, 0]
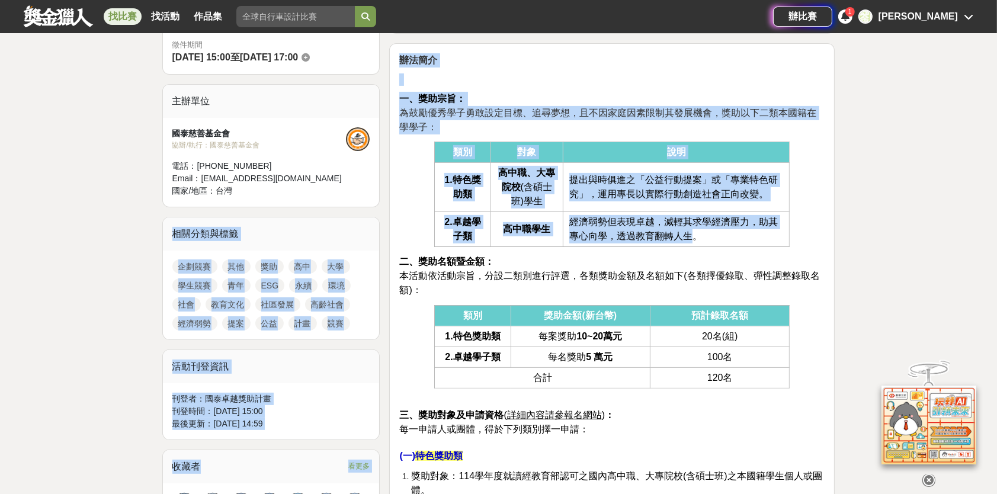
drag, startPoint x: 691, startPoint y: 236, endPoint x: 376, endPoint y: 188, distance: 318.8
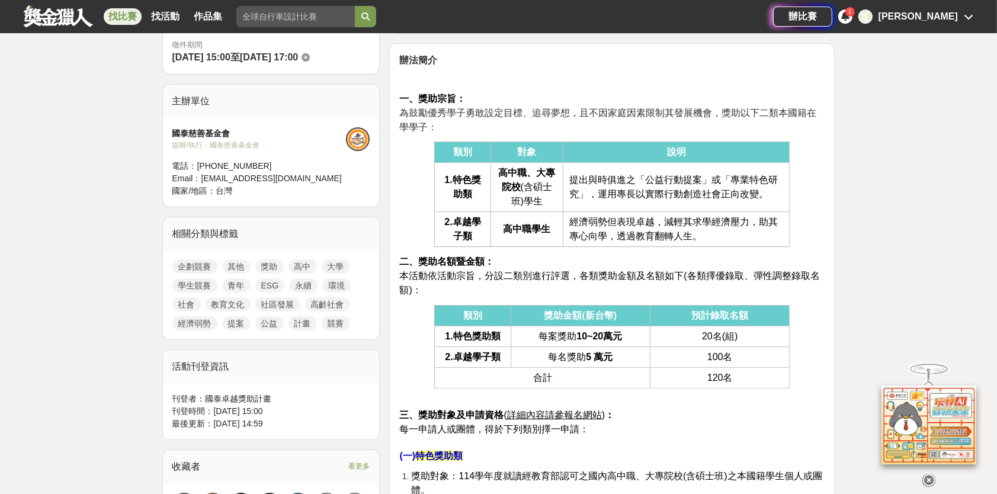
click at [761, 241] on td "經濟弱勢但表現卓越，減輕其求學經濟壓力，助其專心向學，透過教育翻轉人生。" at bounding box center [676, 229] width 227 height 35
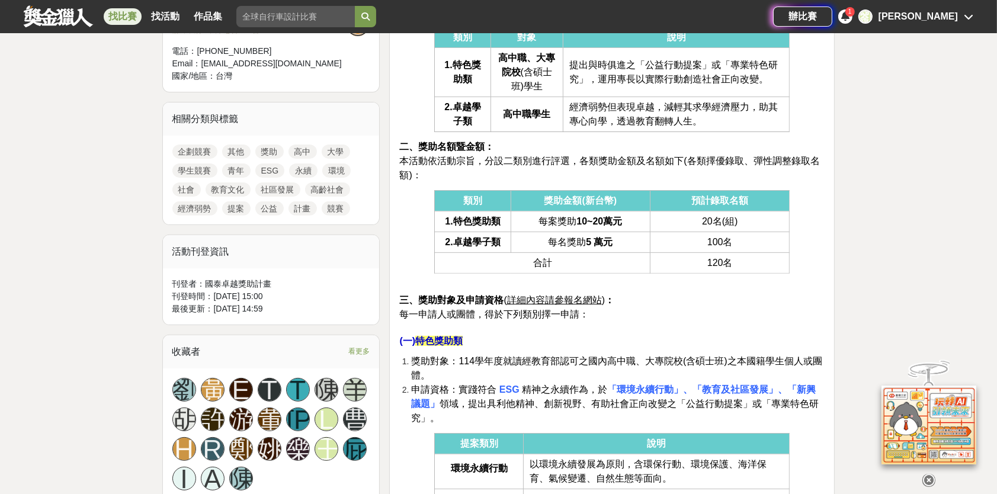
scroll to position [474, 0]
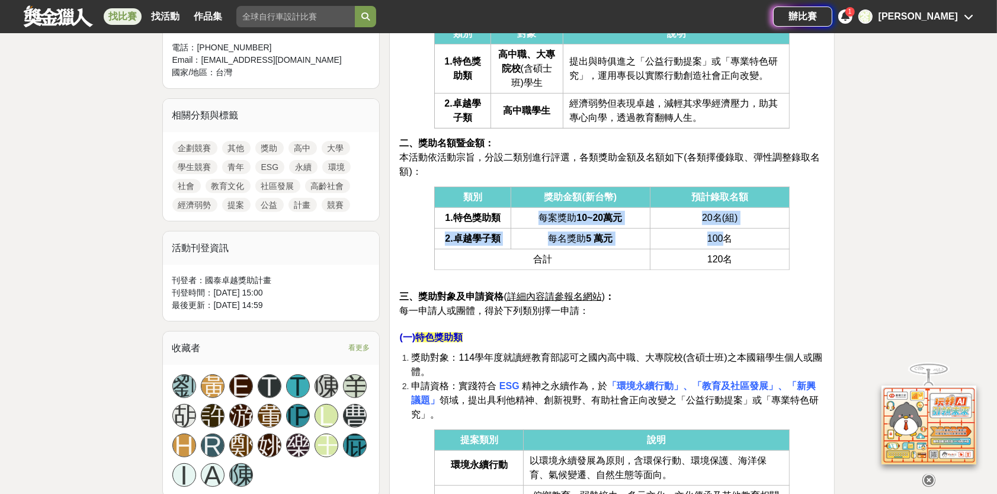
drag, startPoint x: 609, startPoint y: 225, endPoint x: 726, endPoint y: 244, distance: 118.8
click at [725, 244] on tbody "類別 獎助金額(新台幣) 預計錄取名額 1.特色獎助類 每案獎助 10~20萬元 20名(組) 2.卓越學子類 每名獎助 5 萬元 100名 合計 120名" at bounding box center [612, 228] width 355 height 83
click at [794, 205] on div "辦法簡介 一、獎助宗旨： 為鼓勵優秀學子勇敢設定目標、追尋夢想，且不因家庭因素限制其發展機會，獎助以下二類本國籍在學學子： 類別 對象 說明 1.特色獎助類 …" at bounding box center [611, 475] width 425 height 1080
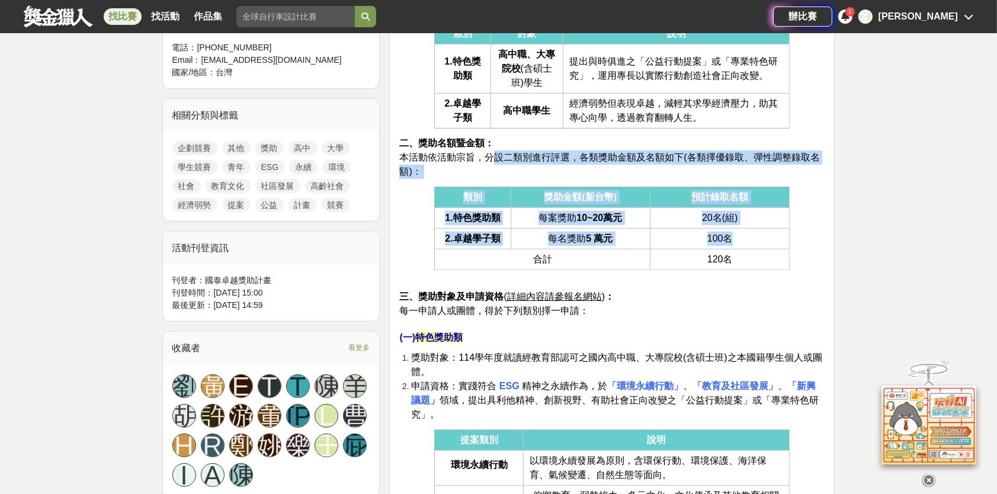
drag, startPoint x: 491, startPoint y: 158, endPoint x: 745, endPoint y: 241, distance: 266.8
click at [744, 237] on div "辦法簡介 一、獎助宗旨： 為鼓勵優秀學子勇敢設定目標、追尋夢想，且不因家庭因素限制其發展機會，獎助以下二類本國籍在學學子： 類別 對象 說明 1.特色獎助類 …" at bounding box center [611, 475] width 425 height 1080
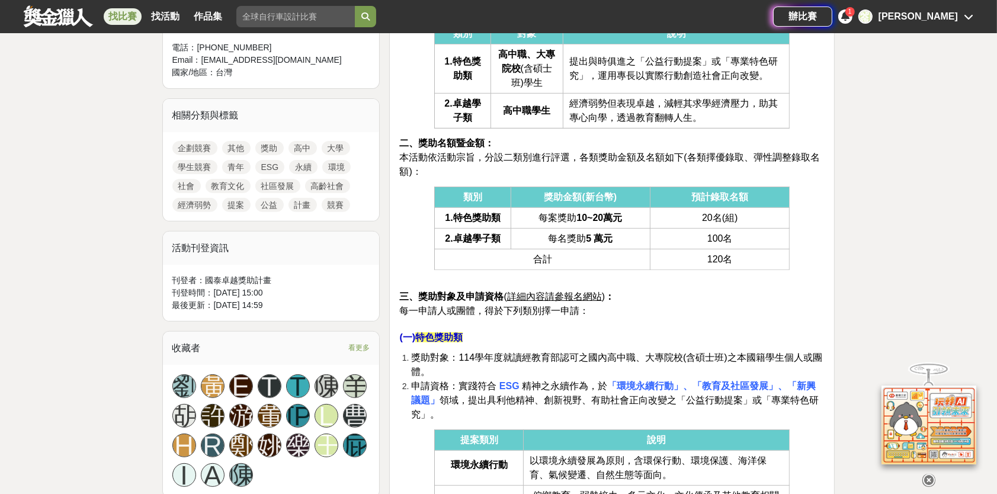
click at [720, 269] on div "辦法簡介 一、獎助宗旨： 為鼓勵優秀學子勇敢設定目標、追尋夢想，且不因家庭因素限制其發展機會，獎助以下二類本國籍在學學子： 類別 對象 說明 1.特色獎助類 …" at bounding box center [611, 475] width 425 height 1080
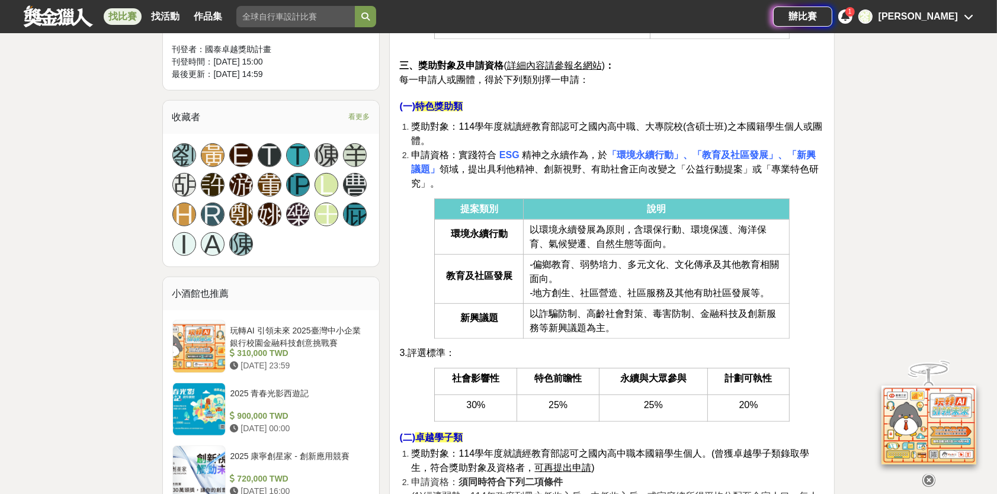
scroll to position [711, 0]
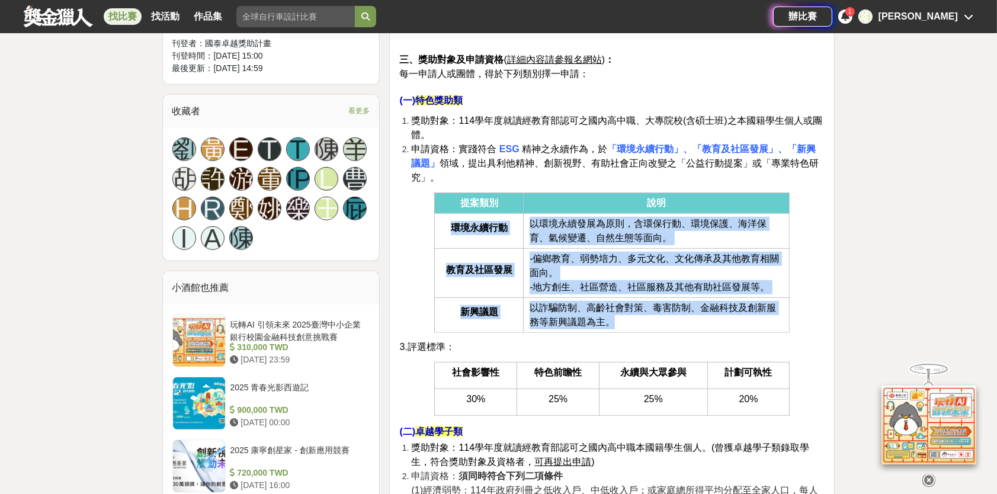
drag, startPoint x: 602, startPoint y: 306, endPoint x: 434, endPoint y: 222, distance: 187.8
click at [435, 222] on tbody "提案類別 說明 環境永續行動 以環境永續發展為原則，含環保行動、環境保護、海洋保育、氣候變遷、自然生態等面向。 教育及社區發展 -偏鄉教育、弱勢培力、多元文化…" at bounding box center [612, 263] width 355 height 140
click at [692, 254] on span "-偏鄉教育、弱勢培力、多元文化、文化傳承及其他教育相關面向。" at bounding box center [654, 266] width 249 height 24
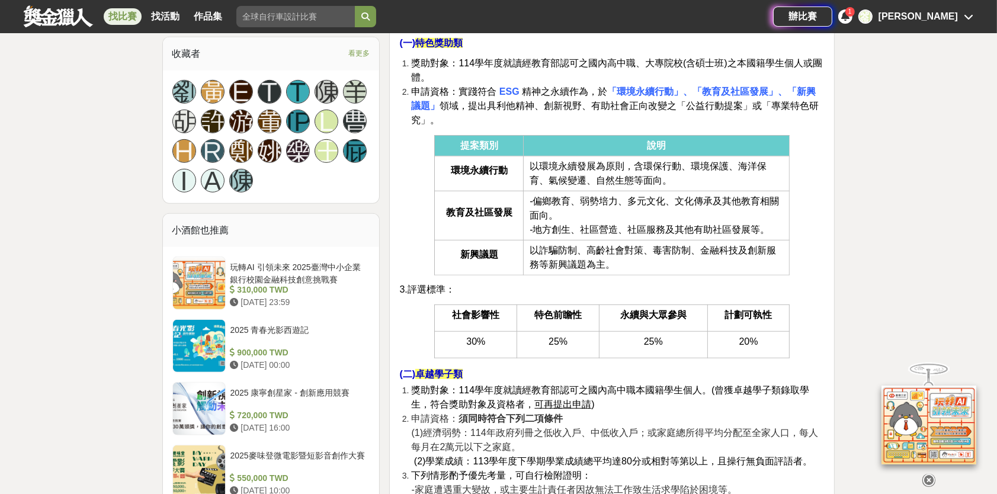
scroll to position [770, 0]
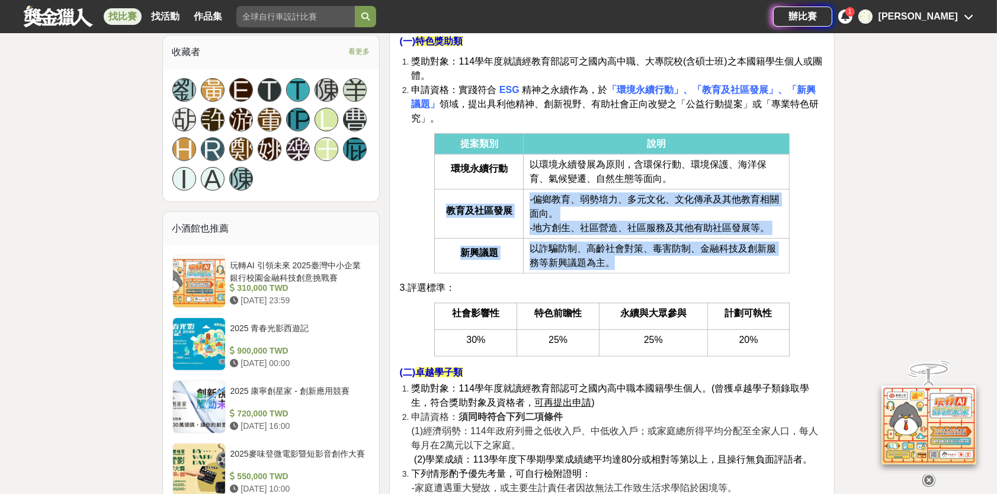
drag, startPoint x: 588, startPoint y: 248, endPoint x: 460, endPoint y: 198, distance: 137.0
click at [444, 193] on tbody "提案類別 說明 環境永續行動 以環境永續發展為原則，含環保行動、環境保護、海洋保育、氣候變遷、自然生態等面向。 教育及社區發展 -偏鄉教育、弱勢培力、多元文化…" at bounding box center [612, 203] width 355 height 140
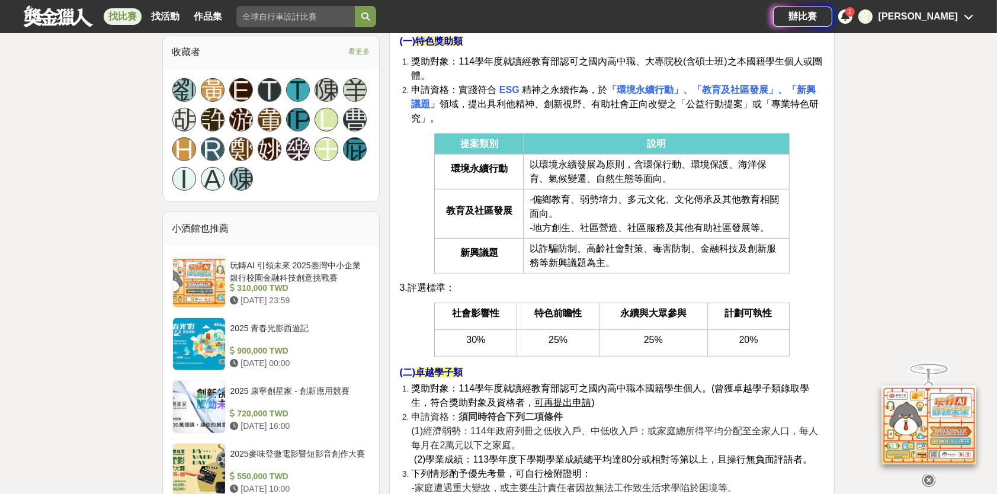
click at [665, 247] on td "以詐騙防制、高齡社會對策、毒害防制、金融科技及創新服務等新興議題為主。" at bounding box center [657, 255] width 266 height 35
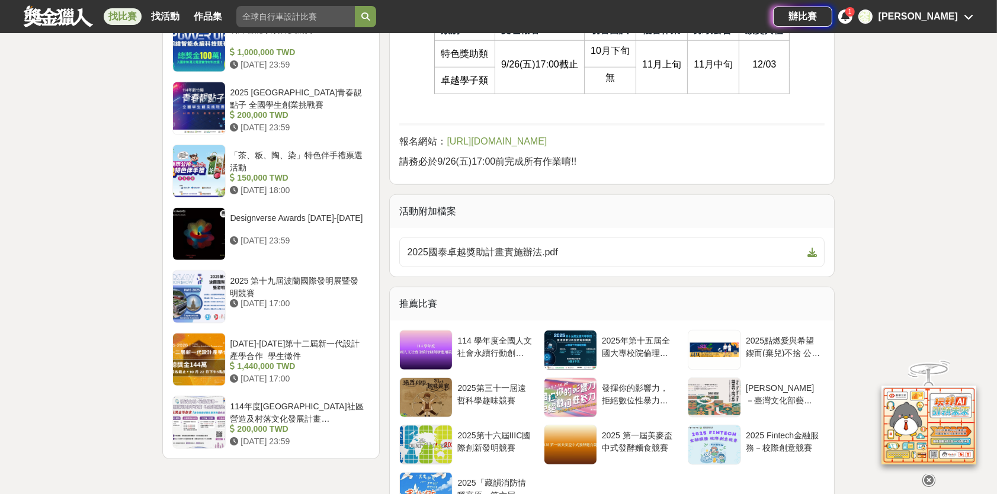
scroll to position [1363, 0]
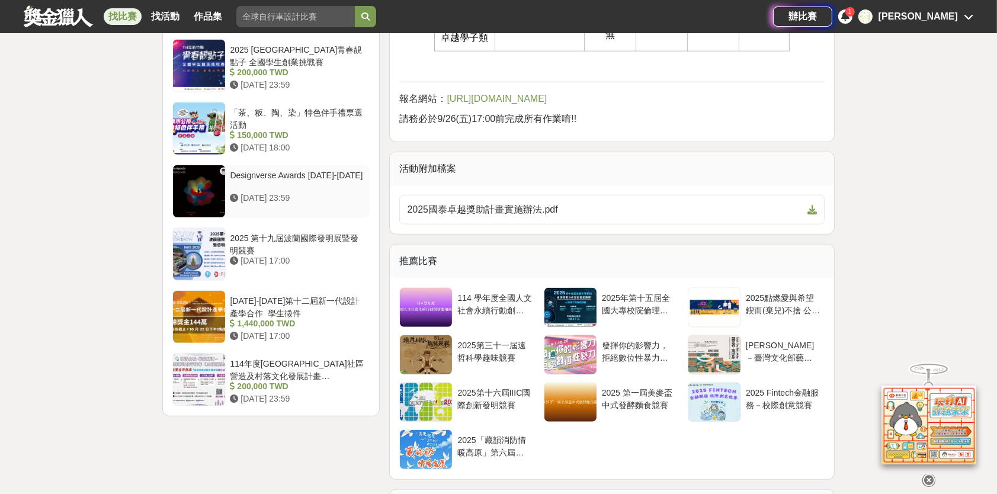
click at [313, 174] on div "Designverse Awards [DATE]-[DATE]" at bounding box center [297, 180] width 135 height 23
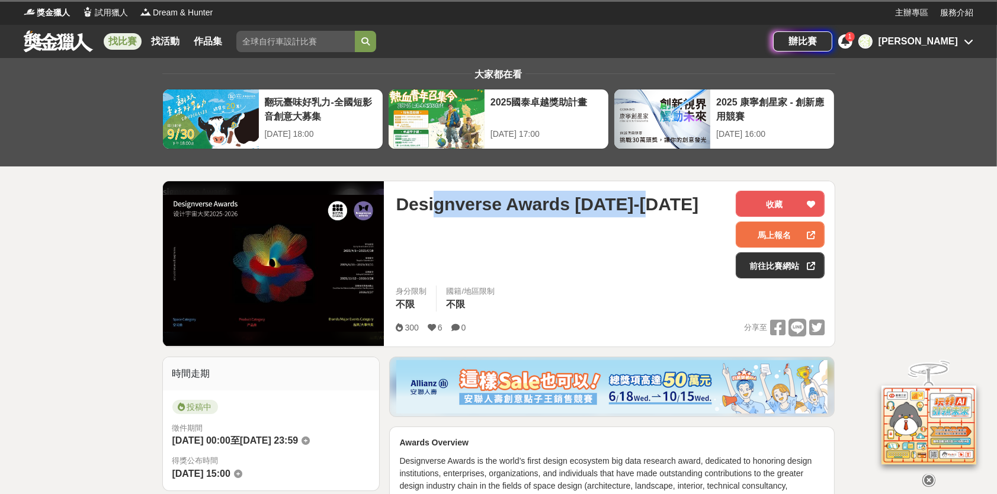
drag, startPoint x: 445, startPoint y: 205, endPoint x: 652, endPoint y: 212, distance: 206.9
click at [652, 210] on span "Designverse Awards [DATE]-[DATE]" at bounding box center [547, 204] width 303 height 27
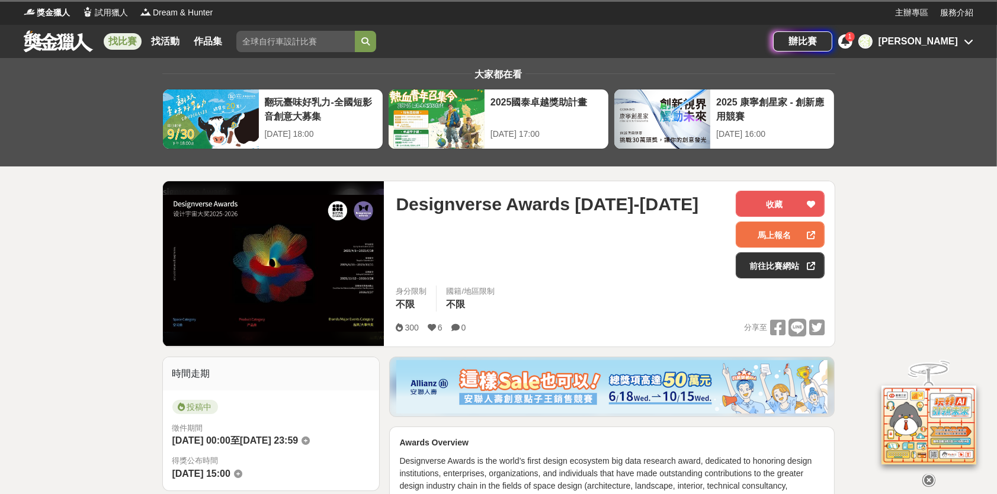
click at [519, 242] on div "Designverse Awards [DATE]-[DATE]" at bounding box center [561, 235] width 331 height 88
